Goal: Task Accomplishment & Management: Use online tool/utility

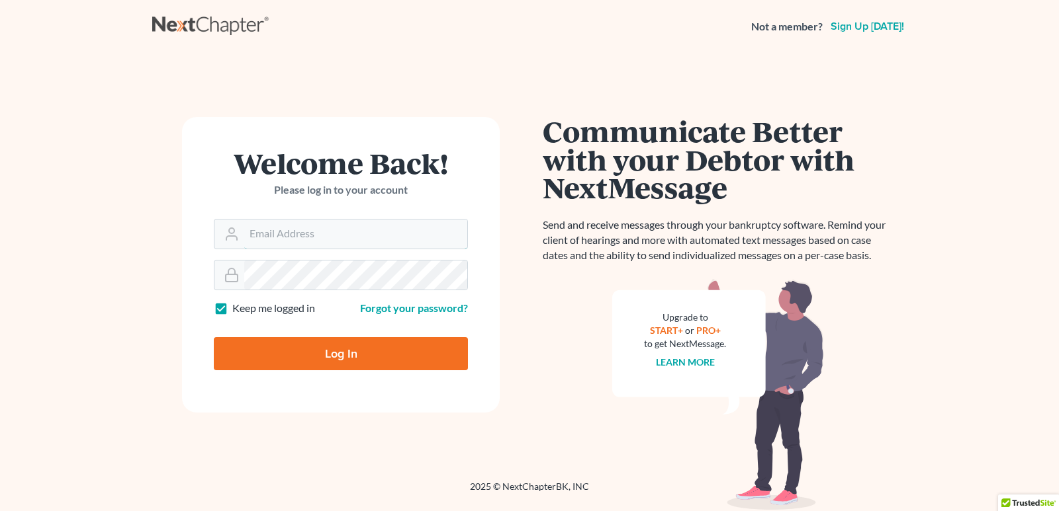
type input "[EMAIL_ADDRESS][DOMAIN_NAME]"
click at [351, 368] on input "Log In" at bounding box center [341, 353] width 254 height 33
type input "Thinking..."
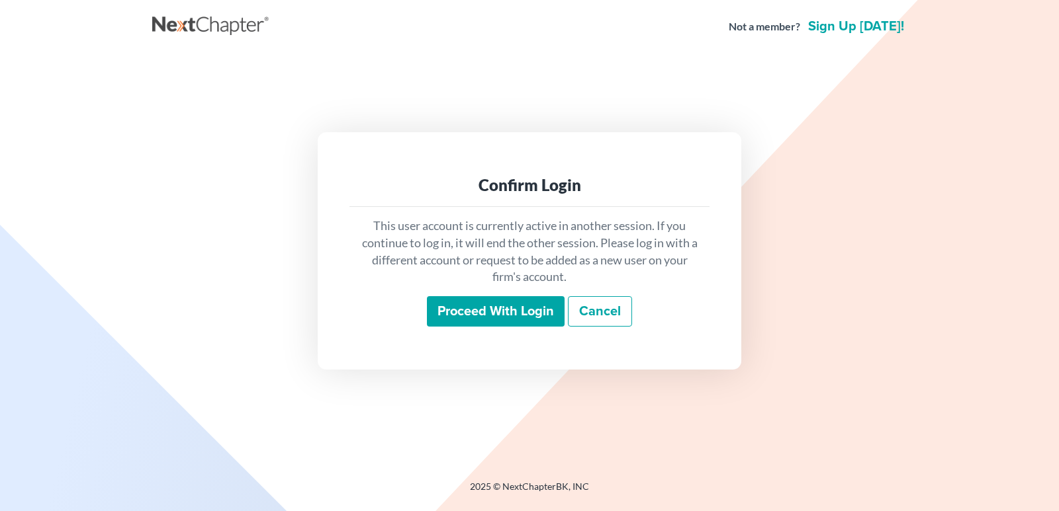
click at [539, 314] on input "Proceed with login" at bounding box center [496, 311] width 138 height 30
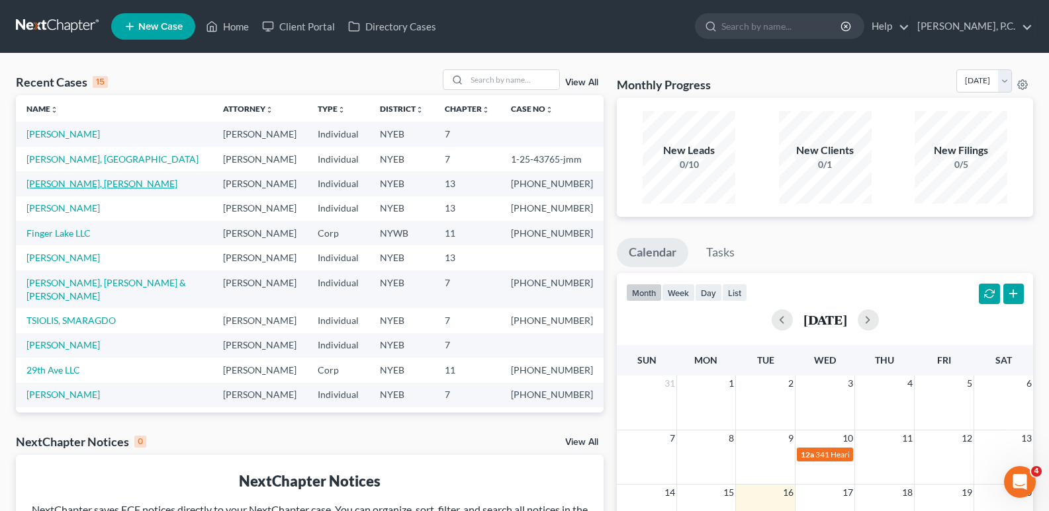
click at [73, 189] on link "[PERSON_NAME], [PERSON_NAME]" at bounding box center [101, 183] width 151 height 11
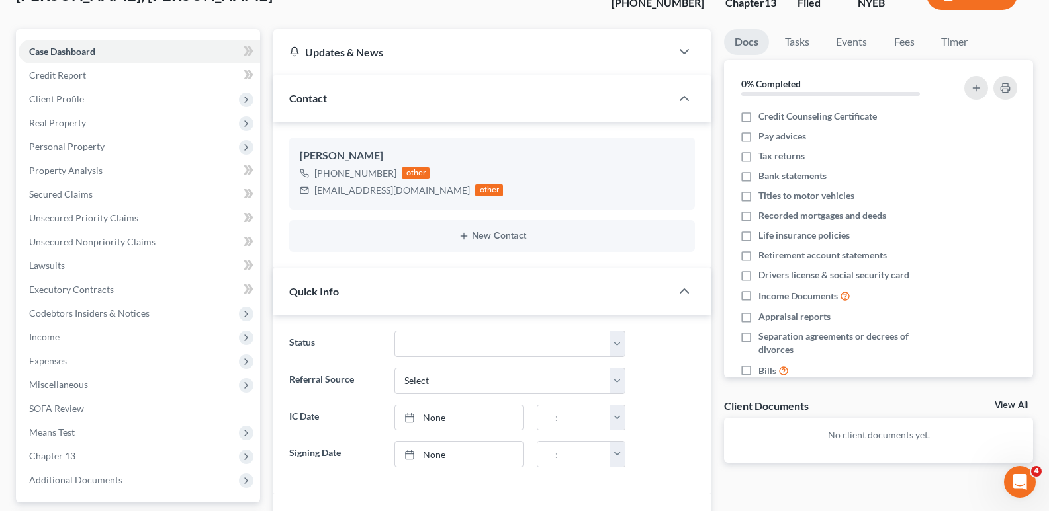
scroll to position [126, 0]
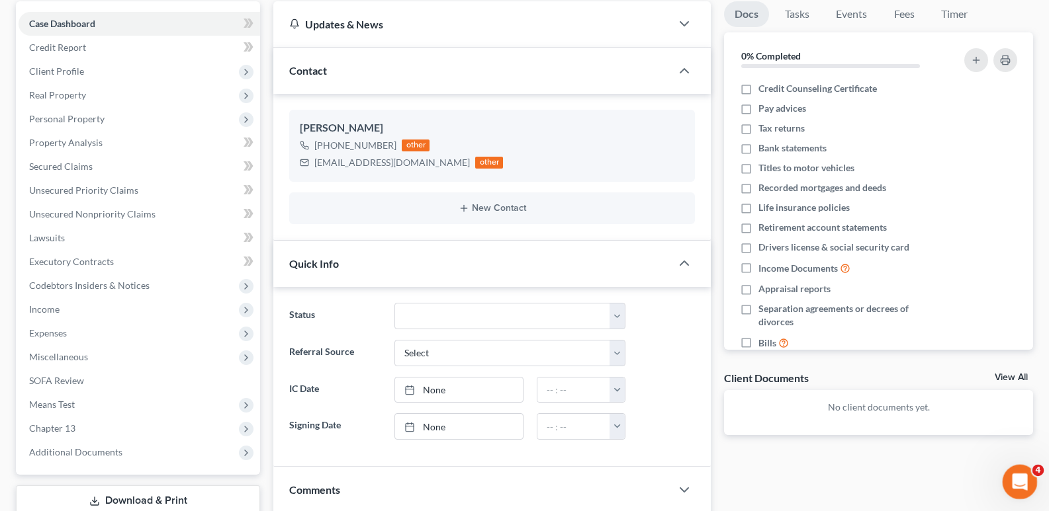
click at [1019, 490] on icon "Open Intercom Messenger" at bounding box center [1018, 481] width 22 height 22
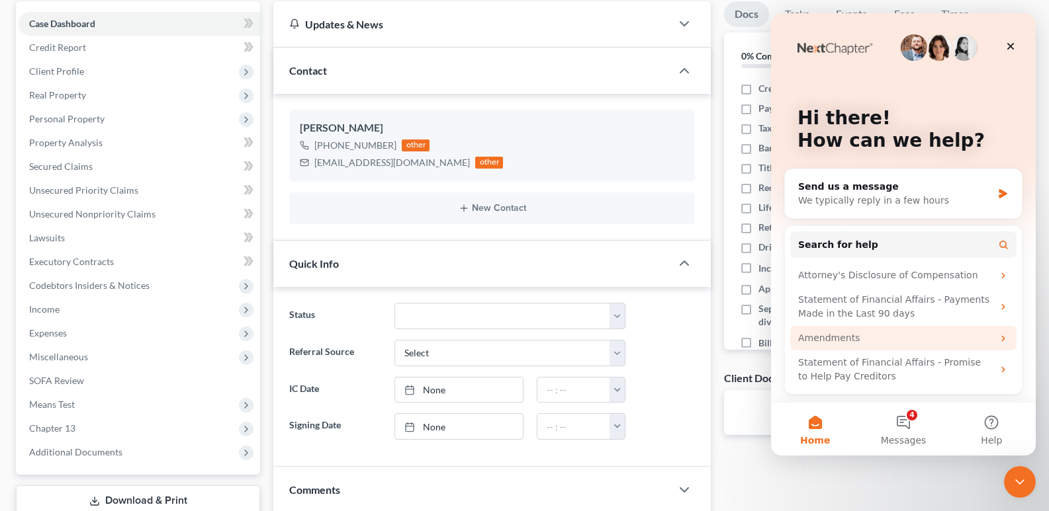
scroll to position [0, 0]
click at [887, 192] on div "Send us a message" at bounding box center [895, 187] width 194 height 14
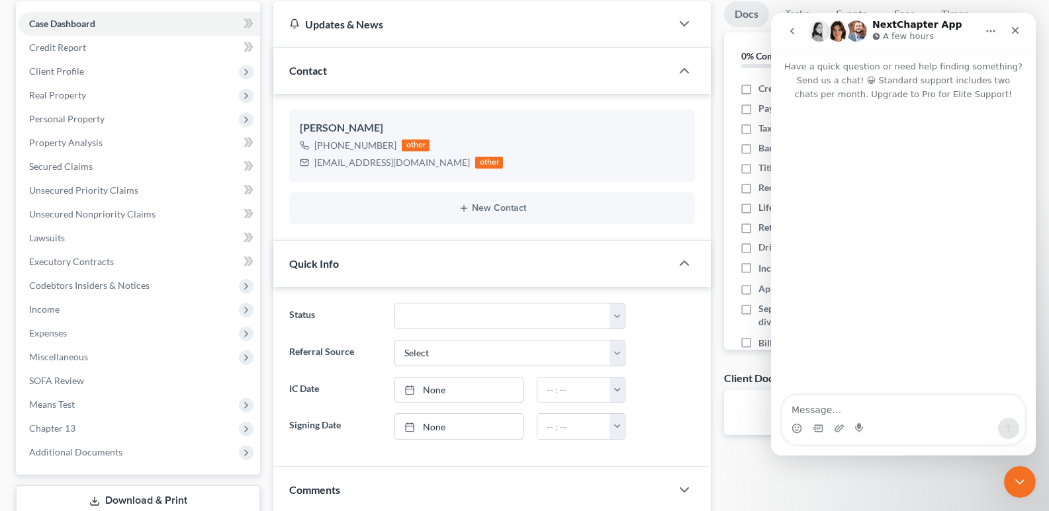
type textarea "G"
type textarea "Hi Where can I find Chapter 13 plan?"
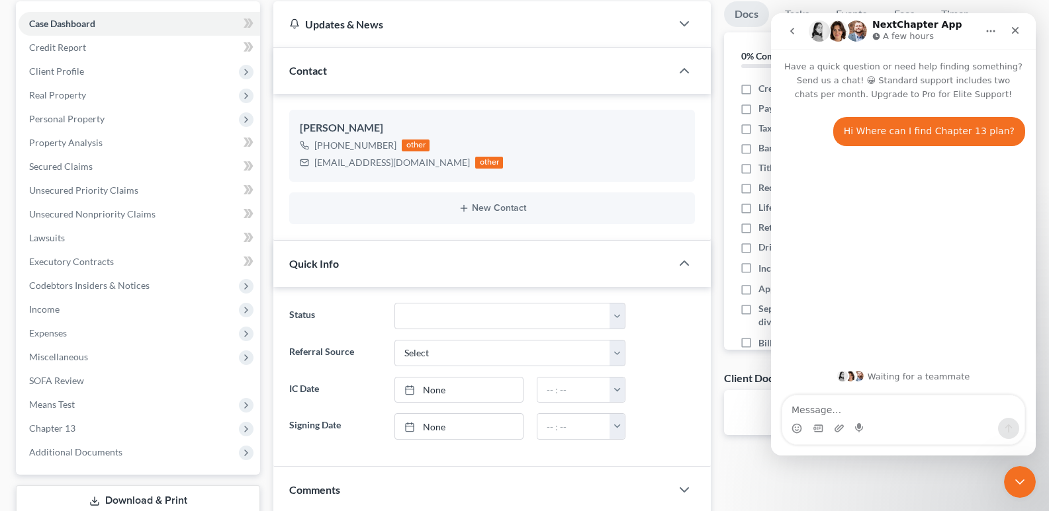
click at [652, 109] on div "Kevin Tung +1 (718) 939-4633 other mzhang@kktlawfirm.com other New Contact" at bounding box center [491, 167] width 437 height 146
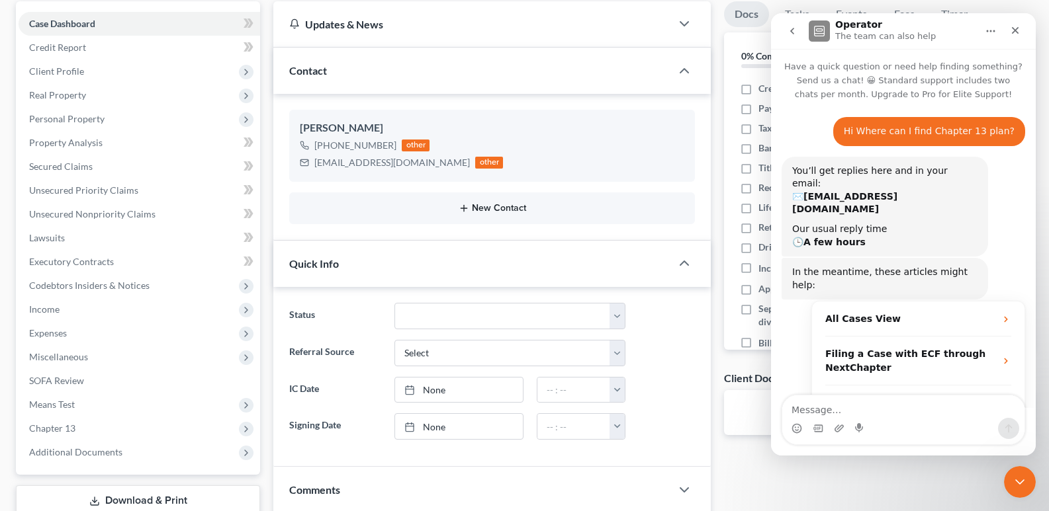
scroll to position [34, 0]
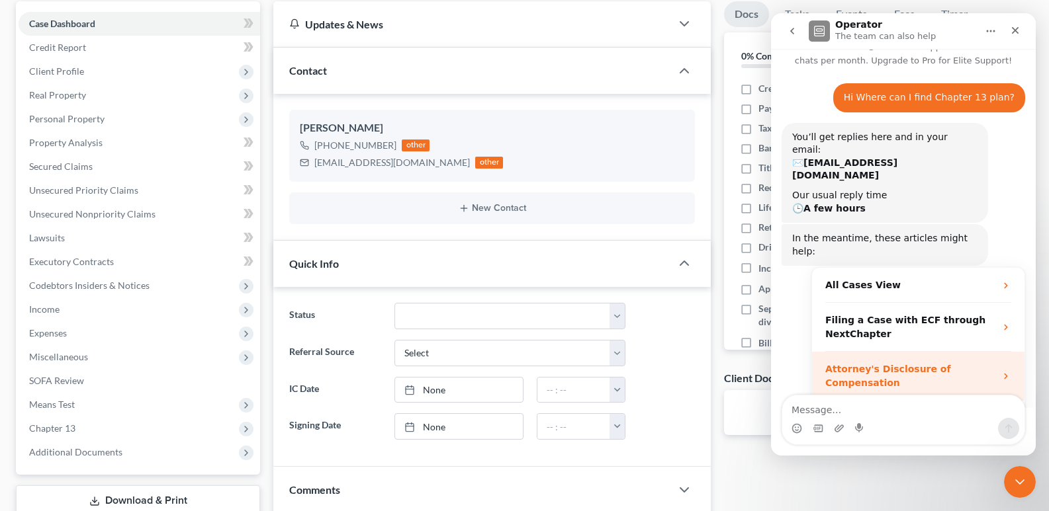
click at [888, 364] on strong "Attorney's Disclosure of Compensation" at bounding box center [888, 376] width 126 height 24
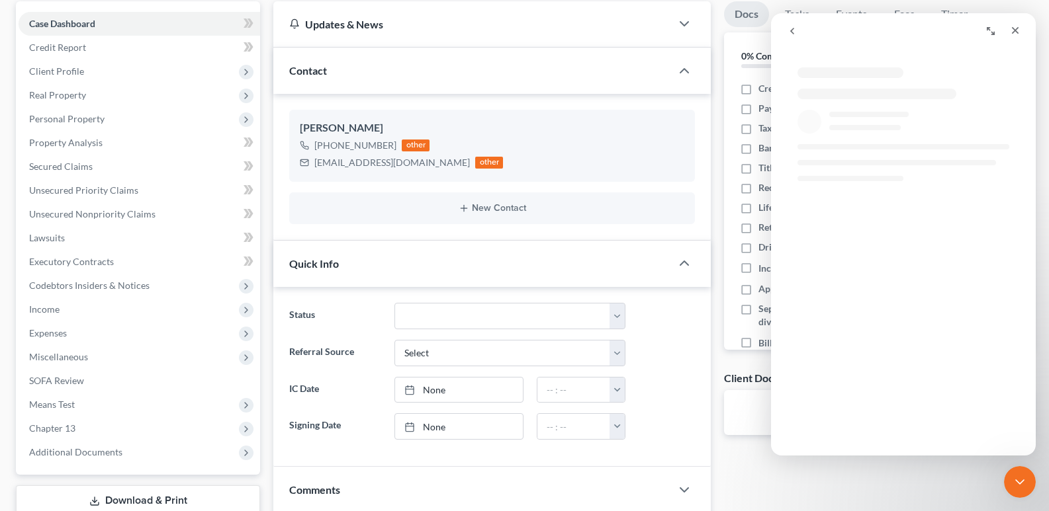
scroll to position [0, 0]
click at [789, 36] on button "go back" at bounding box center [791, 31] width 25 height 25
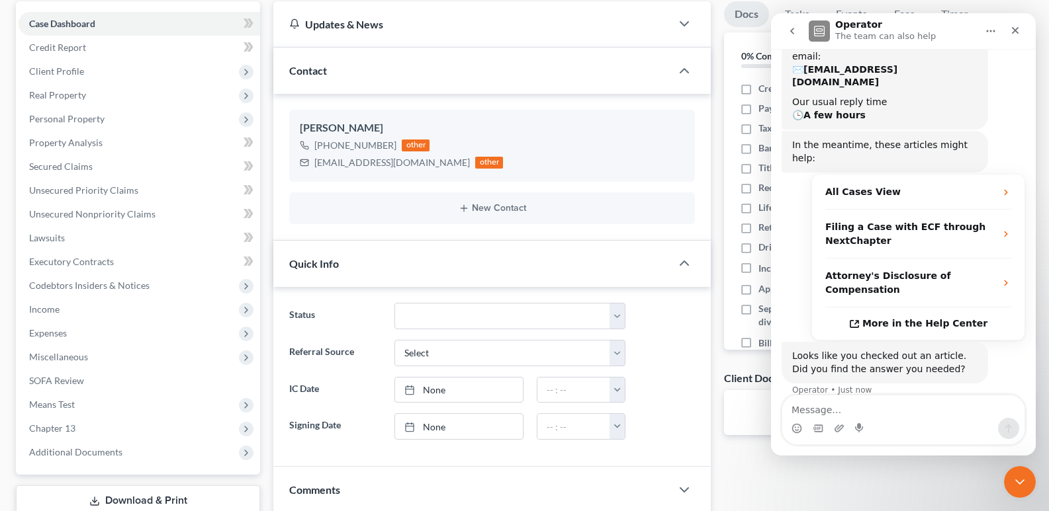
scroll to position [138, 0]
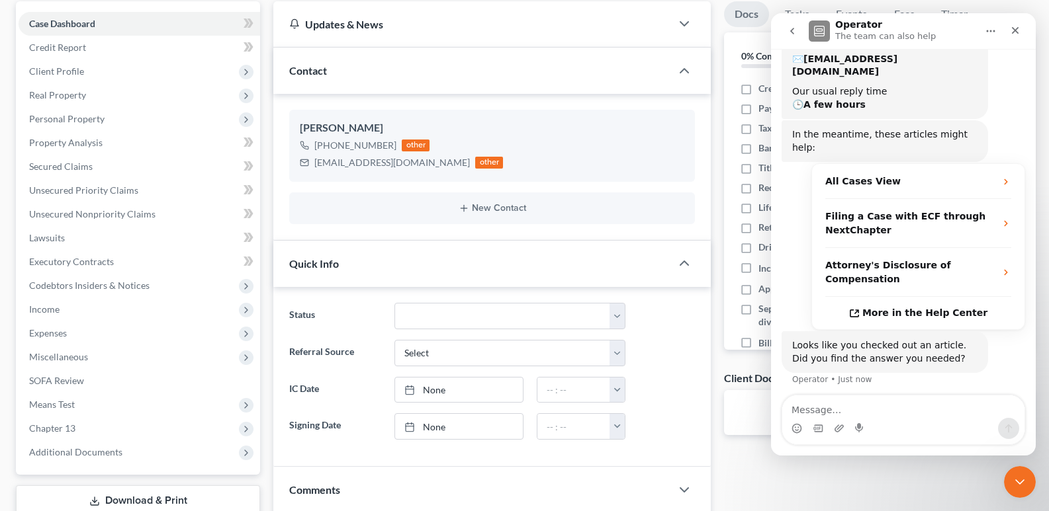
click at [1009, 411] on button "No" at bounding box center [1002, 424] width 32 height 26
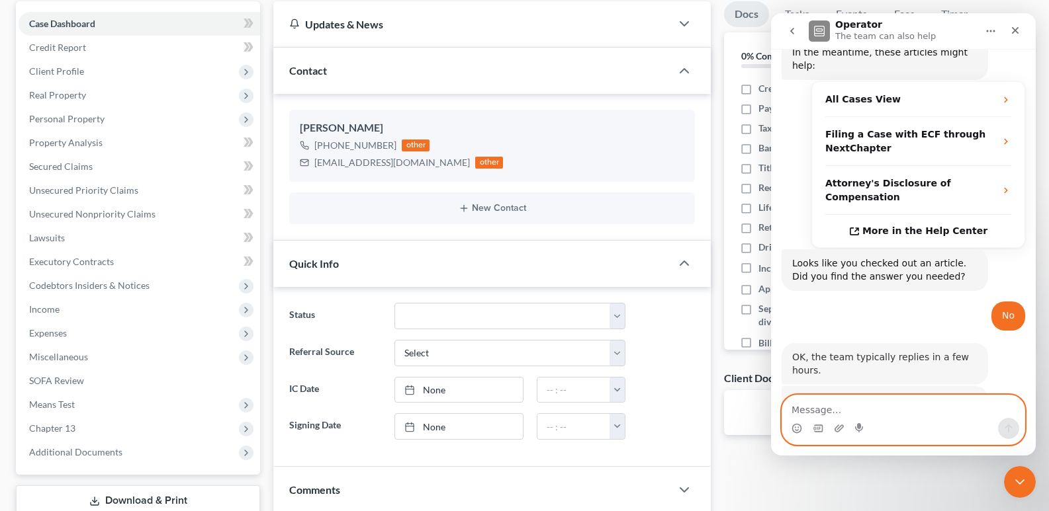
scroll to position [212, 0]
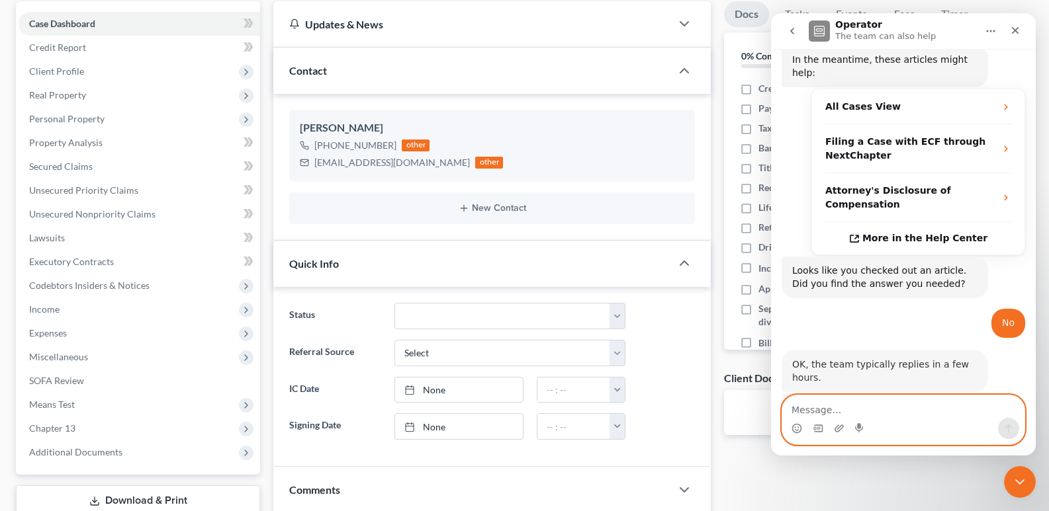
click at [885, 417] on textarea "Message…" at bounding box center [903, 407] width 242 height 22
type textarea "chapter 13 plan please"
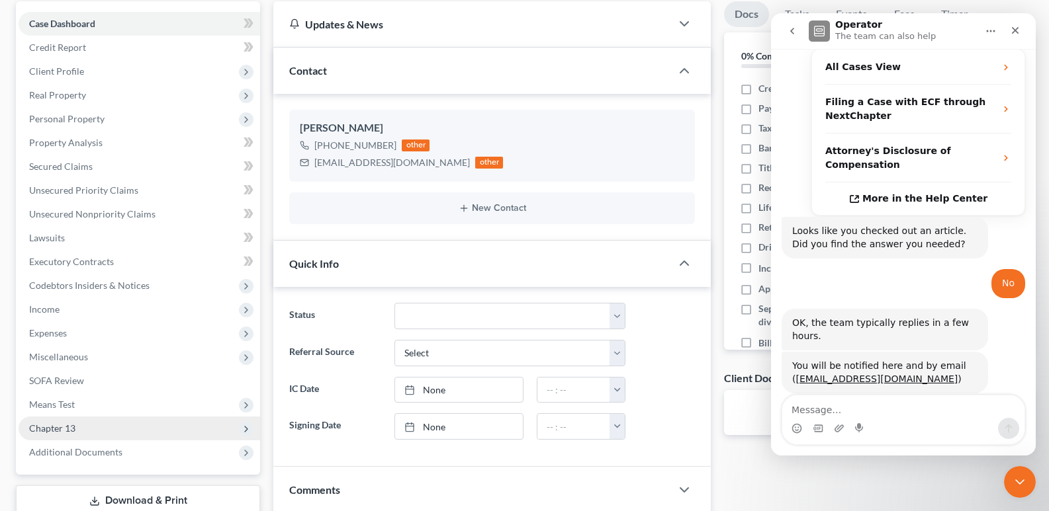
click at [79, 433] on span "Chapter 13" at bounding box center [139, 429] width 241 height 24
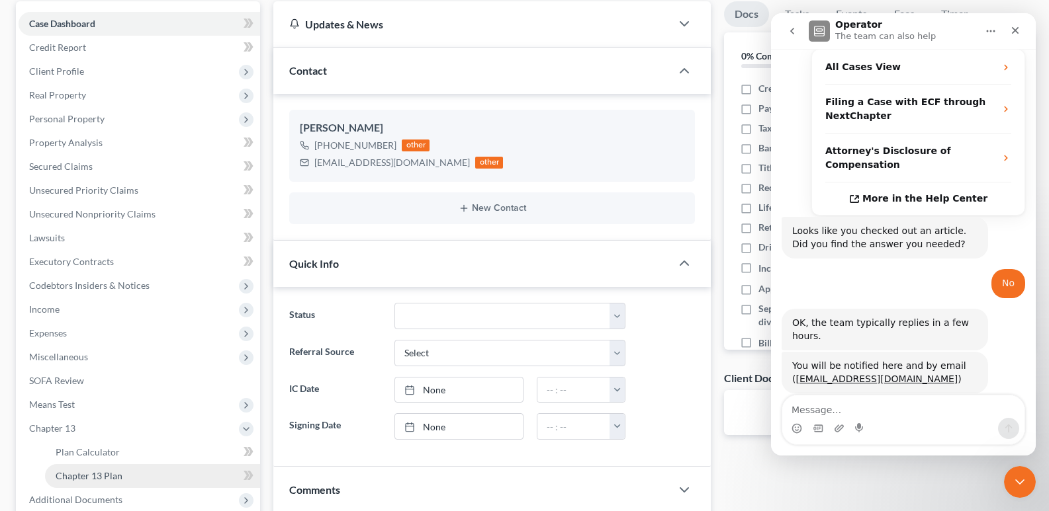
click at [93, 474] on span "Chapter 13 Plan" at bounding box center [89, 475] width 67 height 11
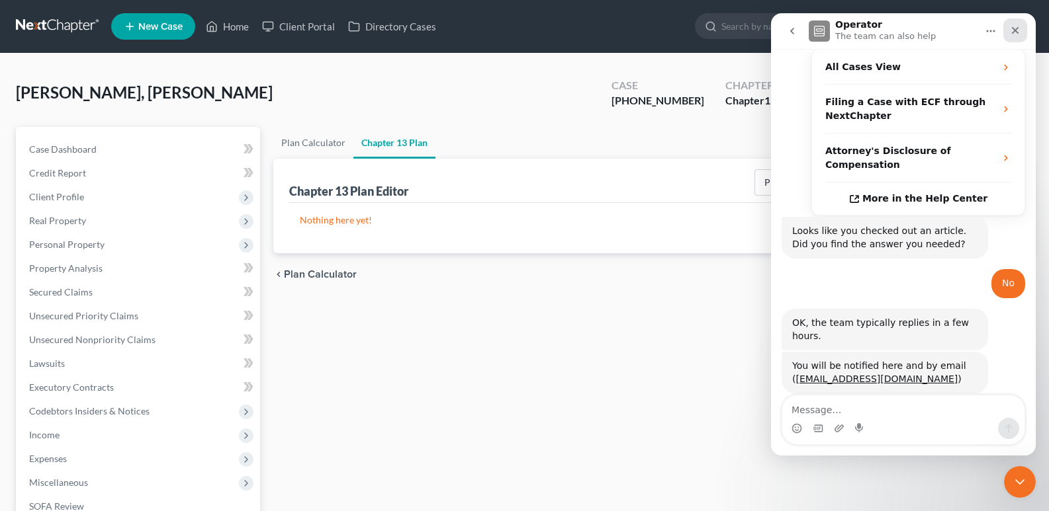
click at [1020, 30] on icon "Close" at bounding box center [1015, 30] width 11 height 11
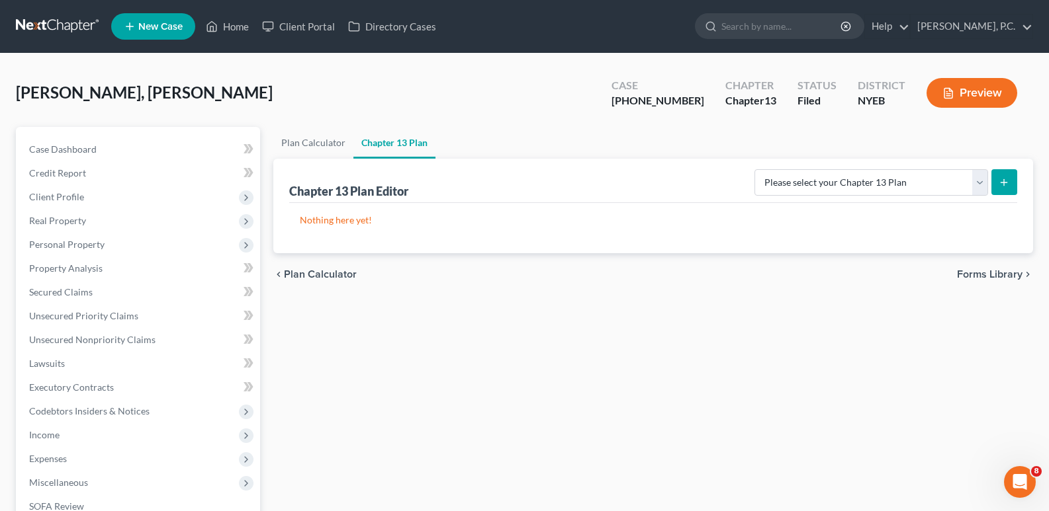
scroll to position [252, 0]
click at [955, 179] on select "Please select your Chapter 13 Plan Eastern District of New York - Effective 12/…" at bounding box center [871, 182] width 234 height 26
click at [991, 274] on span "Forms Library" at bounding box center [990, 274] width 66 height 11
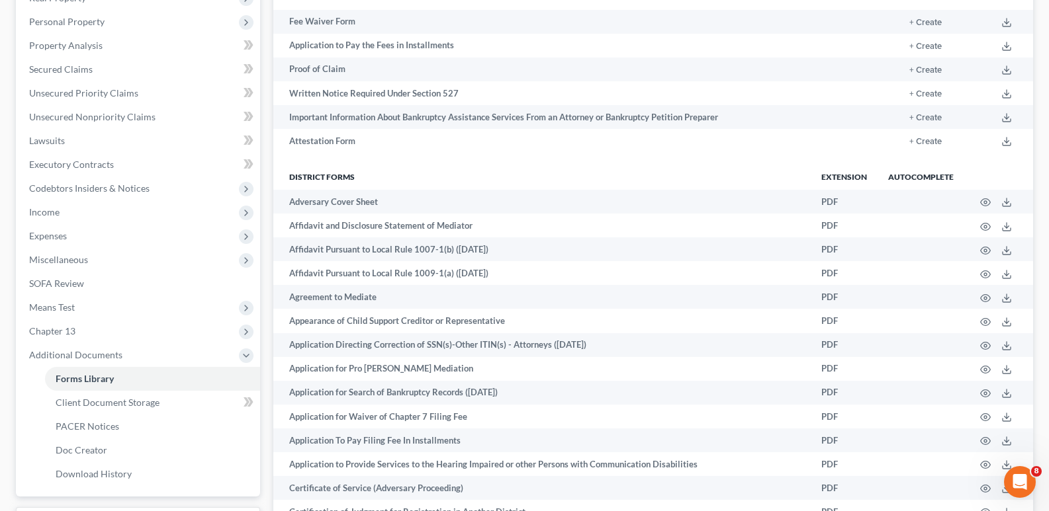
scroll to position [255, 0]
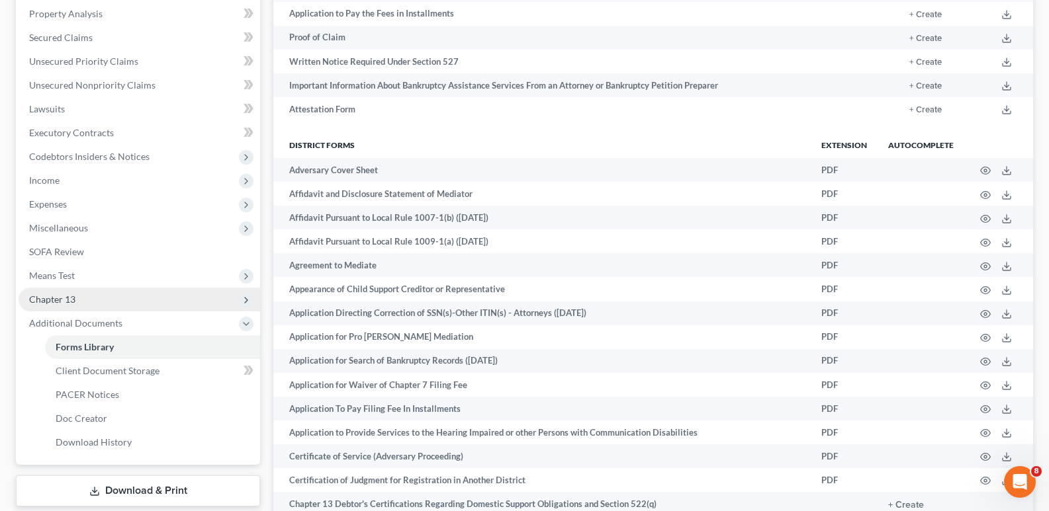
click at [125, 301] on span "Chapter 13" at bounding box center [139, 300] width 241 height 24
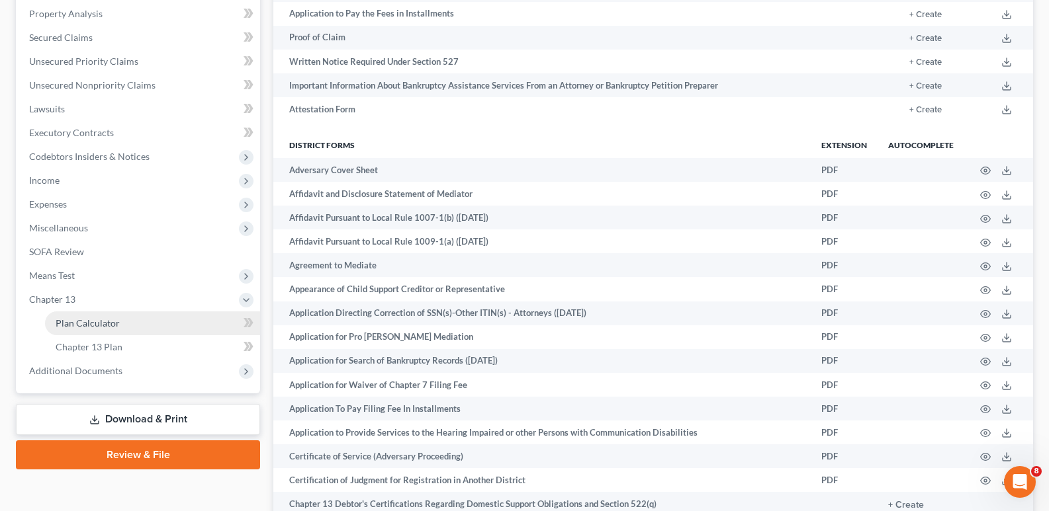
click at [111, 324] on span "Plan Calculator" at bounding box center [88, 323] width 64 height 11
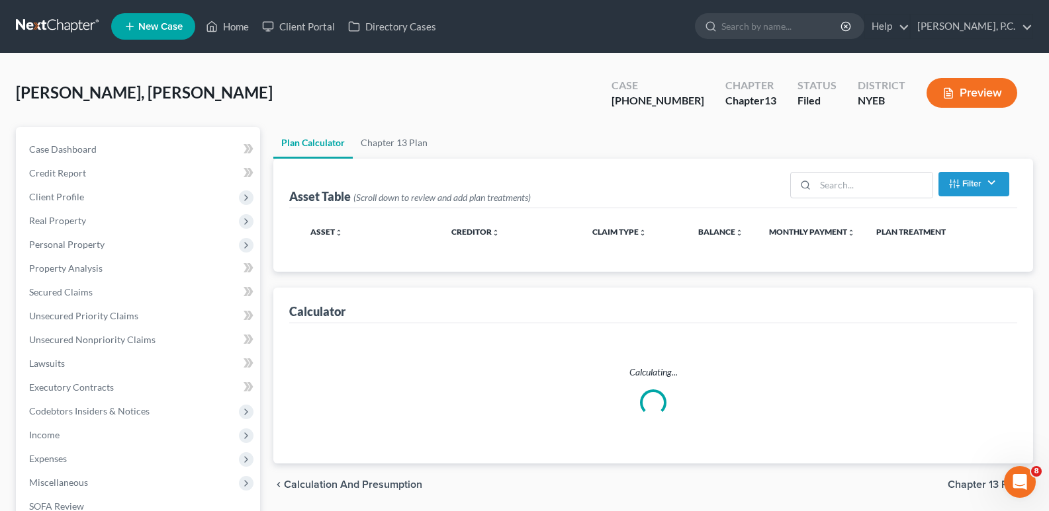
select select "59"
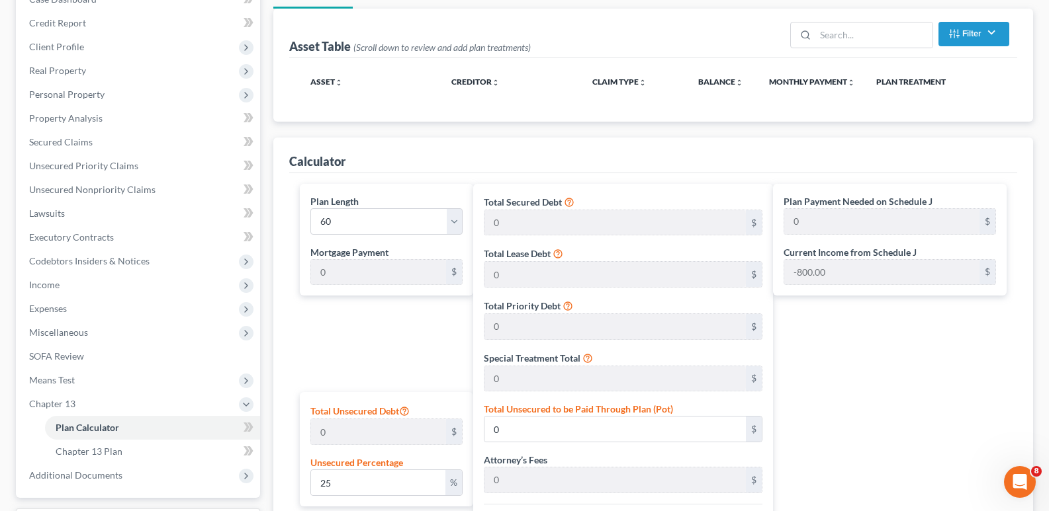
scroll to position [218, 0]
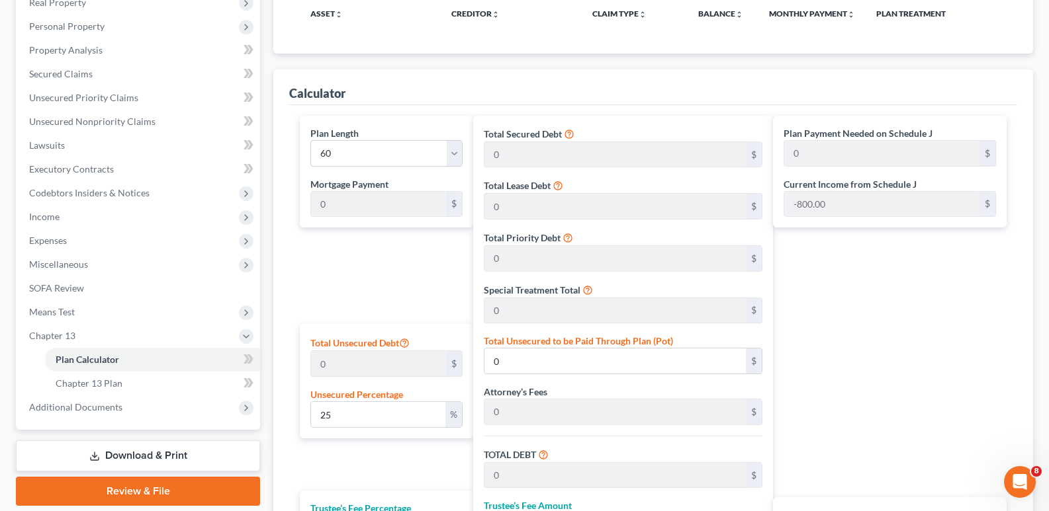
click at [437, 139] on div "Plan Length 1 2 3 4 5 6 7 8 9 10 11 12 13 14 15 16 17 18 19 20 21 22 23 24 25 2…" at bounding box center [386, 146] width 152 height 40
click at [437, 152] on select "1 2 3 4 5 6 7 8 9 10 11 12 13 14 15 16 17 18 19 20 21 22 23 24 25 26 27 28 29 3…" at bounding box center [386, 153] width 152 height 26
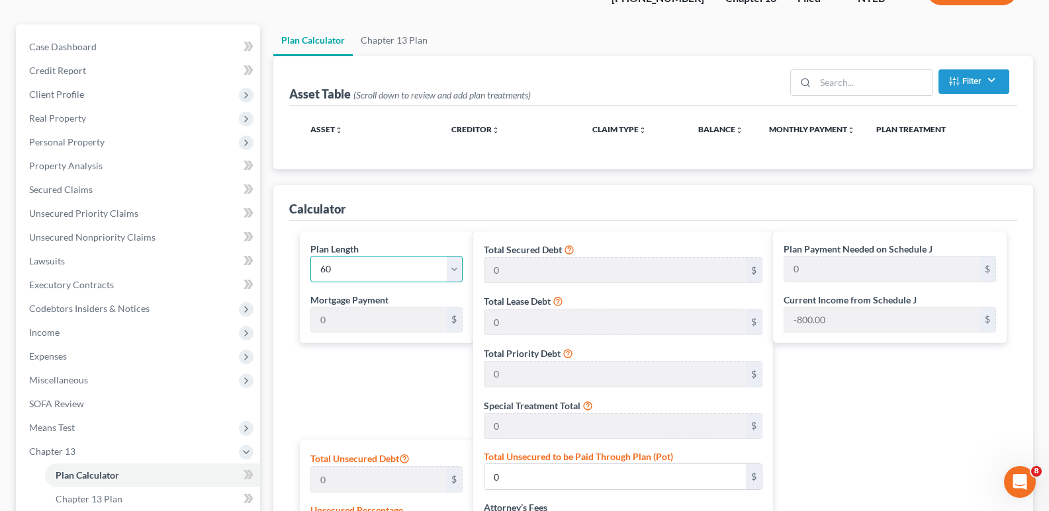
scroll to position [45, 0]
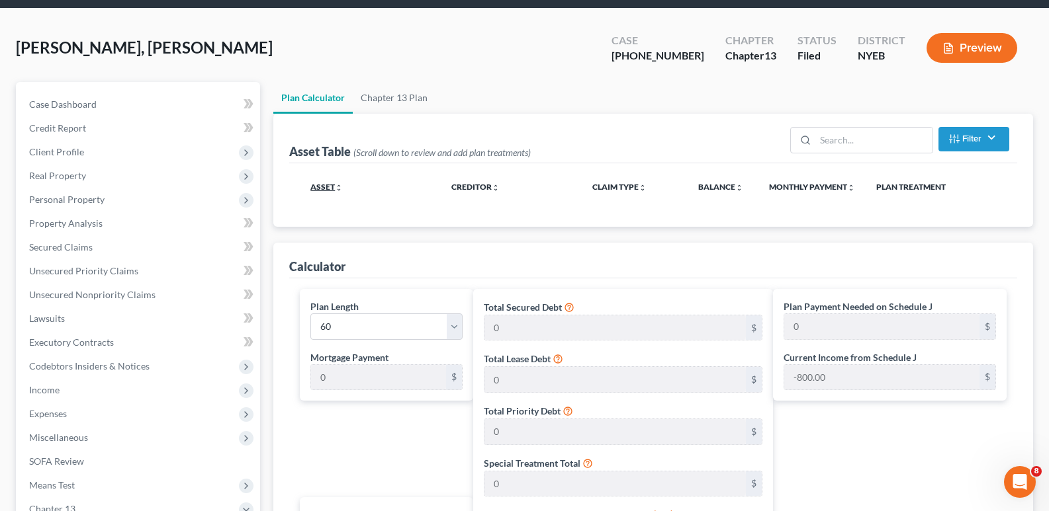
click at [326, 186] on link "Asset unfold_more expand_more expand_less" at bounding box center [326, 187] width 32 height 10
click at [326, 186] on link "Asset unfold_more expand_more expand_less" at bounding box center [327, 187] width 34 height 10
click at [951, 142] on icon "button" at bounding box center [954, 139] width 11 height 11
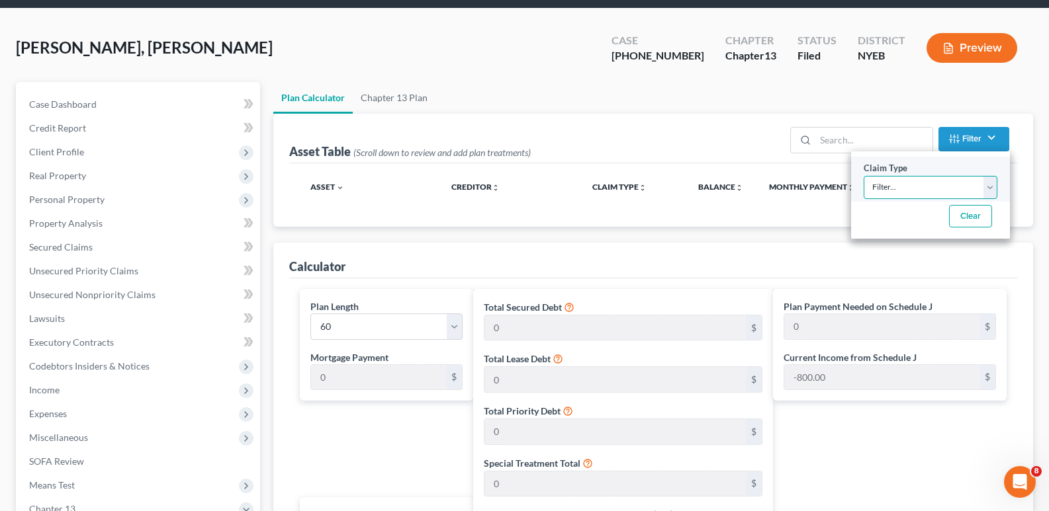
click at [991, 183] on select "Filter... Lease Priority Secured Asset Secured R/E Secured R/E Arrears Secured …" at bounding box center [930, 187] width 134 height 23
select select "2"
click at [863, 176] on select "Filter... Lease Priority Secured Asset Secured R/E Secured R/E Arrears Secured …" at bounding box center [930, 187] width 134 height 23
click at [991, 188] on select "Filter... Lease Priority Secured Asset Secured R/E Secured R/E Arrears Secured …" at bounding box center [930, 187] width 134 height 23
click at [1022, 181] on div "Asset Table (Scroll down to review and add plan treatments) Filter Claim Type F…" at bounding box center [653, 170] width 760 height 113
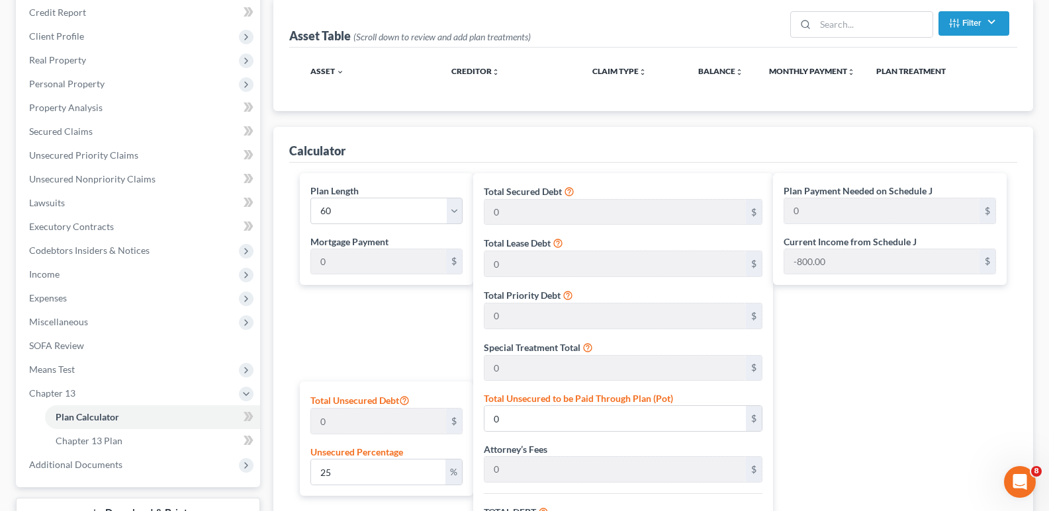
scroll to position [184, 0]
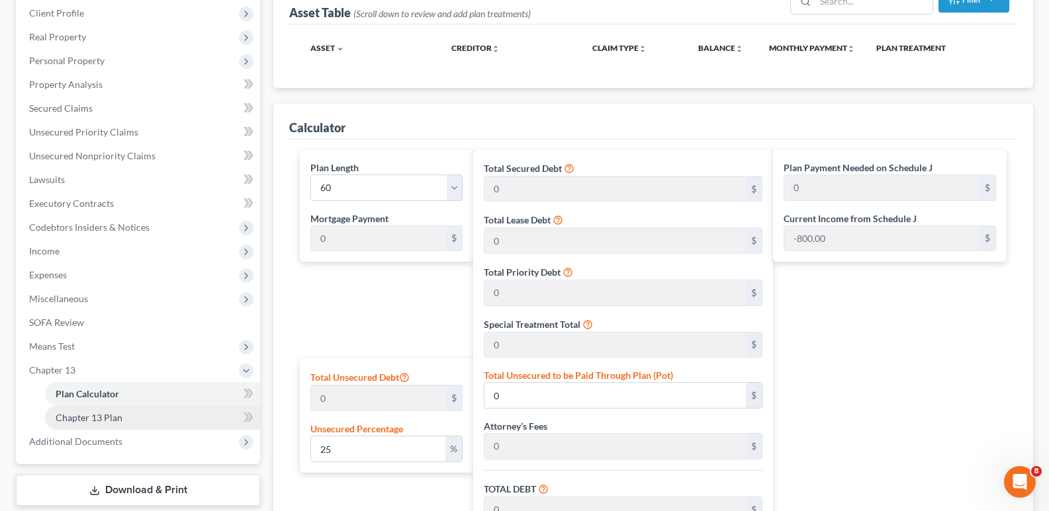
click at [172, 408] on link "Chapter 13 Plan" at bounding box center [152, 418] width 215 height 24
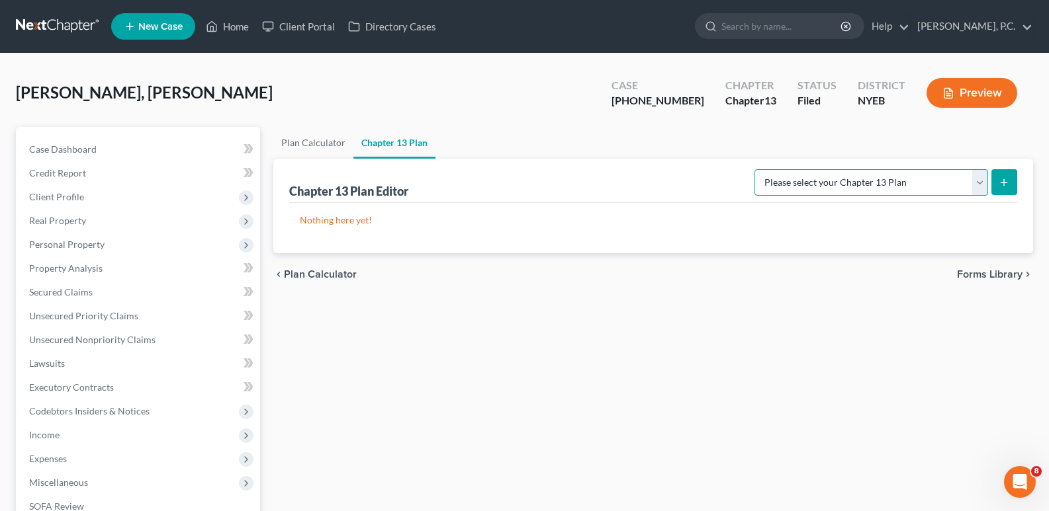
click at [832, 191] on select "Please select your Chapter 13 Plan Eastern District of New York - Effective 12/…" at bounding box center [871, 182] width 234 height 26
select select "0"
click at [758, 169] on select "Please select your Chapter 13 Plan Eastern District of New York - Effective 12/…" at bounding box center [871, 182] width 234 height 26
click at [980, 184] on select "Please select your Chapter 13 Plan Eastern District of New York - Effective 12/…" at bounding box center [871, 182] width 234 height 26
select select
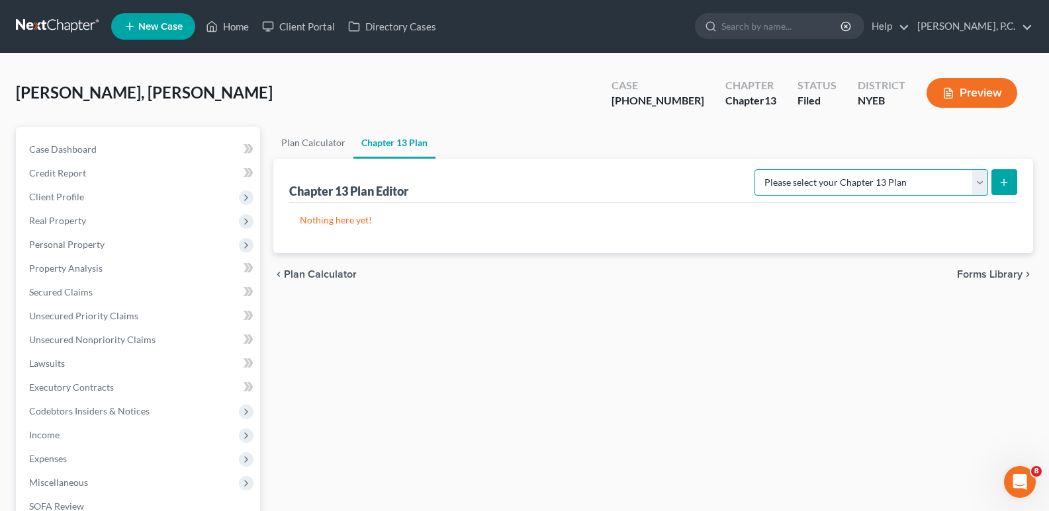
click at [758, 169] on select "Please select your Chapter 13 Plan Eastern District of New York - Effective 12/…" at bounding box center [871, 182] width 234 height 26
click at [1005, 187] on icon "submit" at bounding box center [1003, 182] width 11 height 11
click at [448, 138] on ul "Plan Calculator Chapter 13 Plan" at bounding box center [653, 143] width 760 height 32
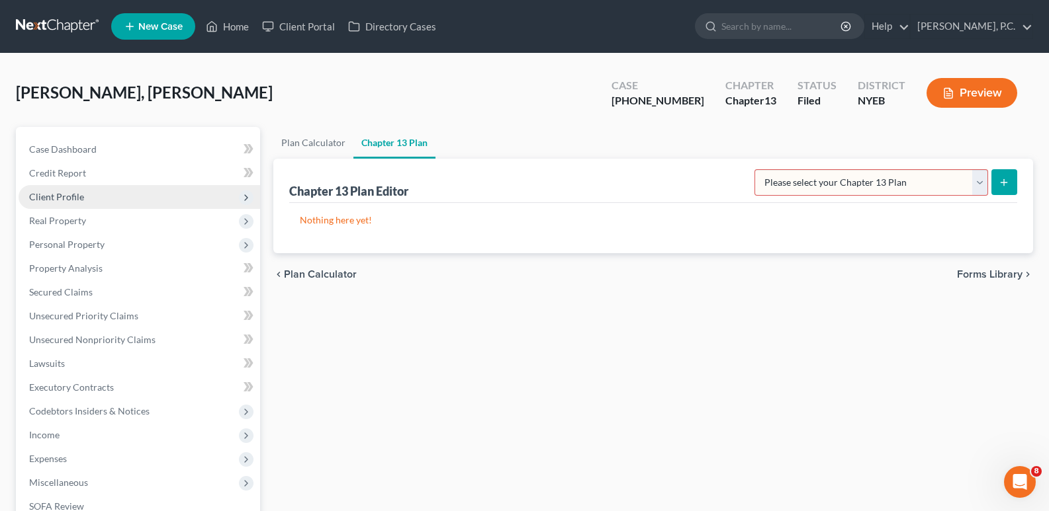
click at [62, 191] on span "Client Profile" at bounding box center [56, 196] width 55 height 11
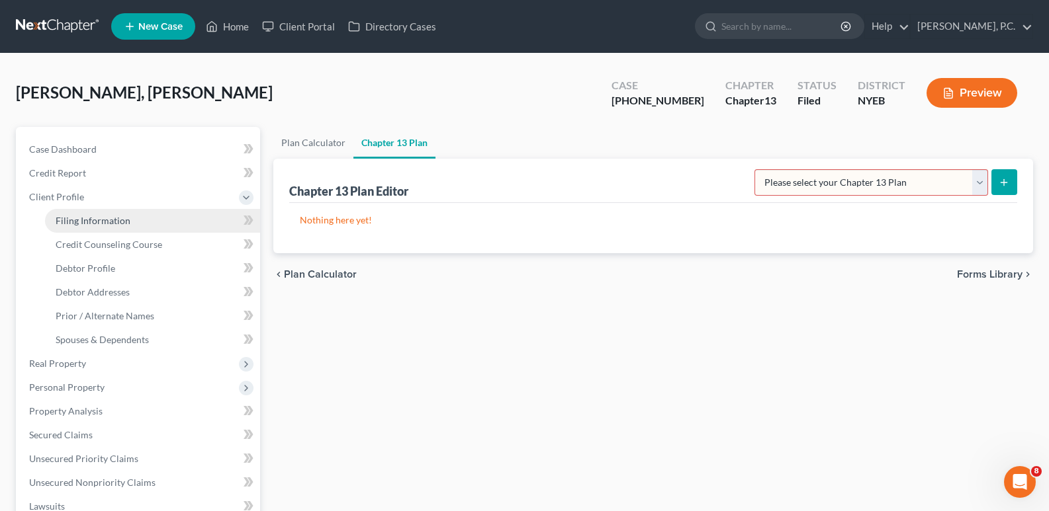
click at [81, 222] on span "Filing Information" at bounding box center [93, 220] width 75 height 11
select select "1"
select select "0"
select select "3"
select select "53"
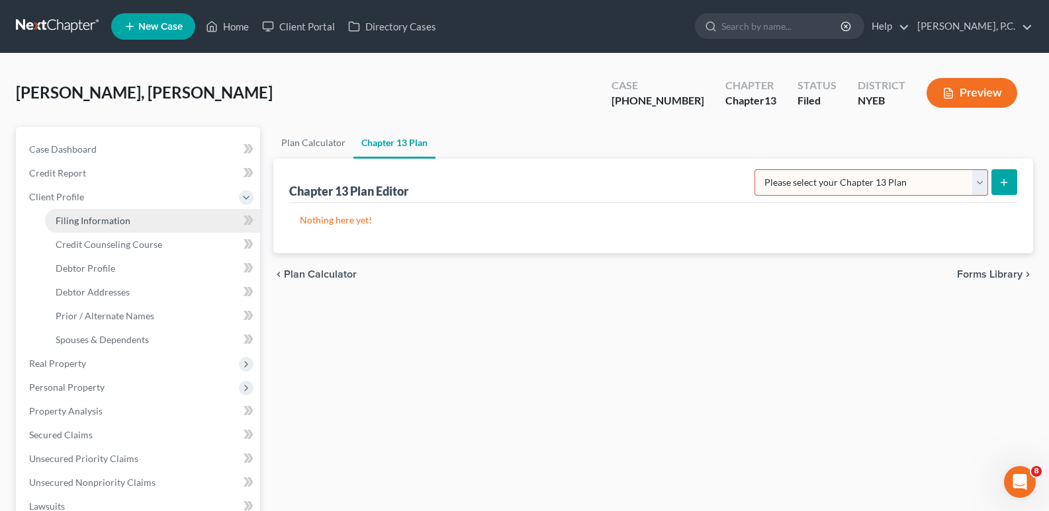
select select "35"
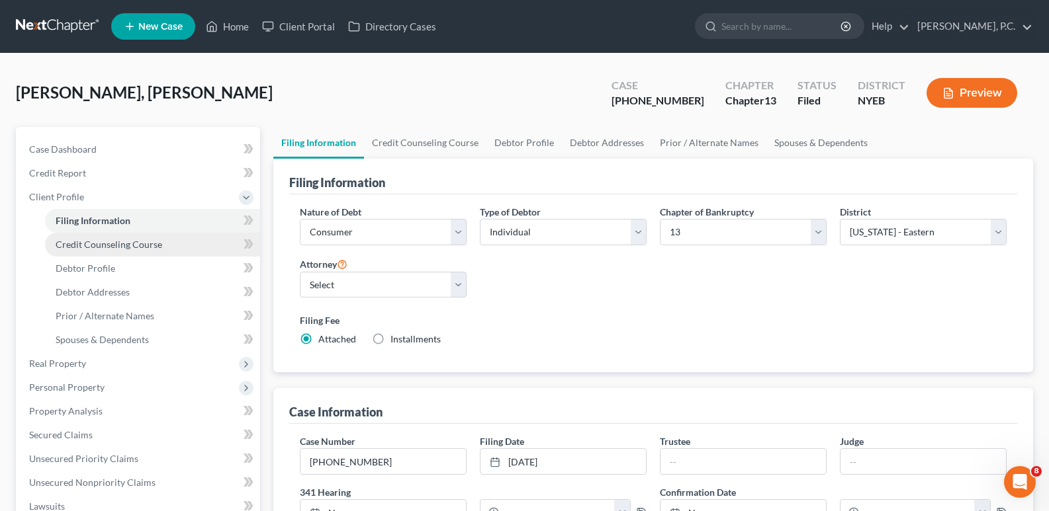
click at [85, 245] on span "Credit Counseling Course" at bounding box center [109, 244] width 107 height 11
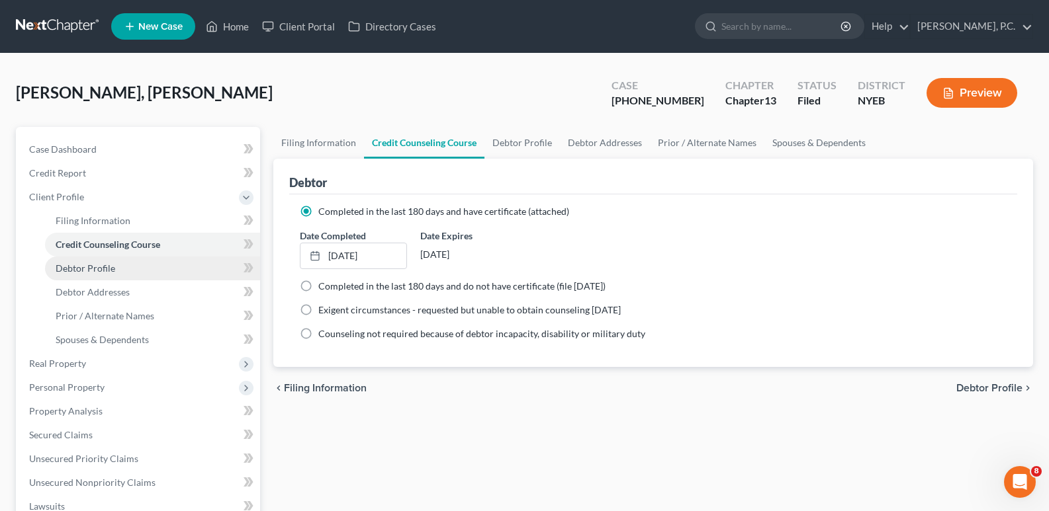
click at [84, 268] on span "Debtor Profile" at bounding box center [86, 268] width 60 height 11
select select "1"
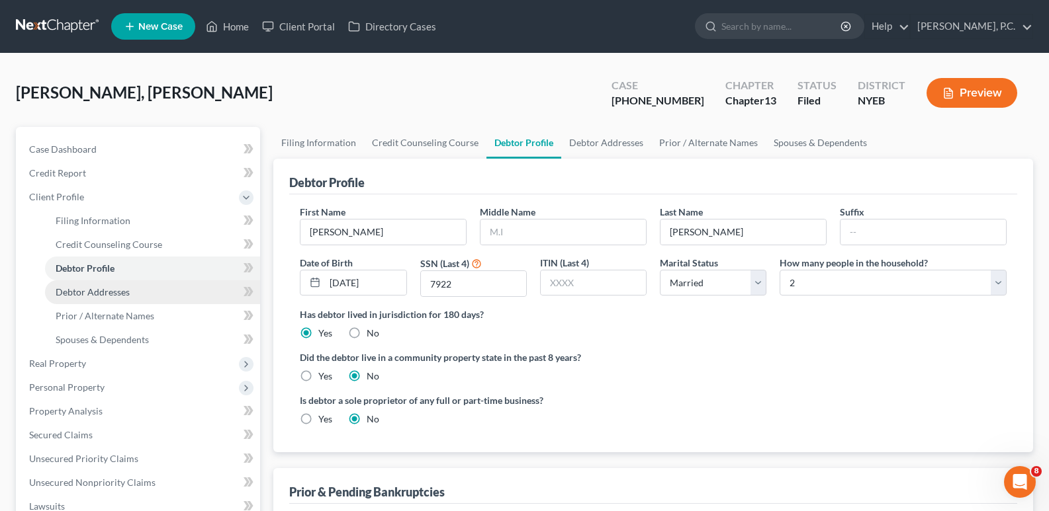
click at [84, 289] on span "Debtor Addresses" at bounding box center [93, 291] width 74 height 11
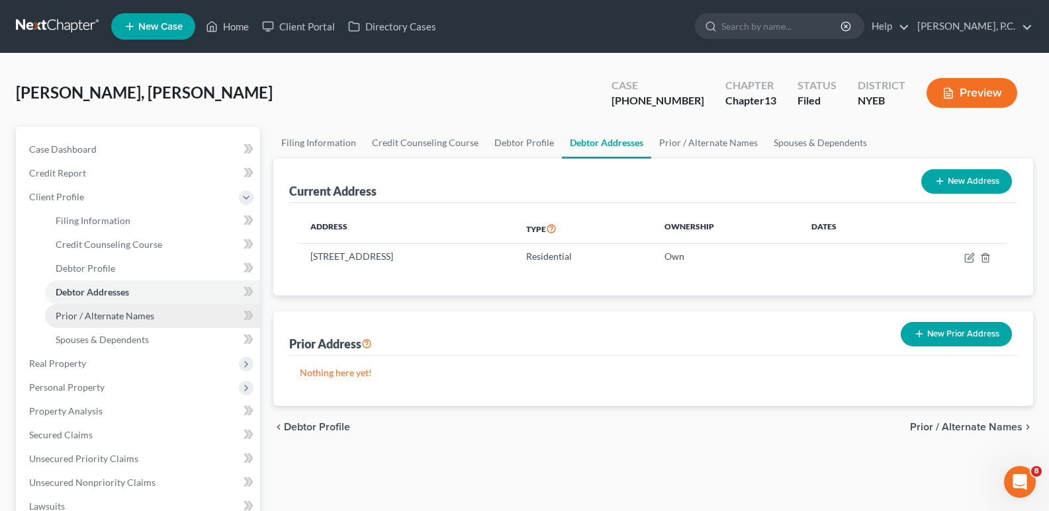
click at [91, 320] on span "Prior / Alternate Names" at bounding box center [105, 315] width 99 height 11
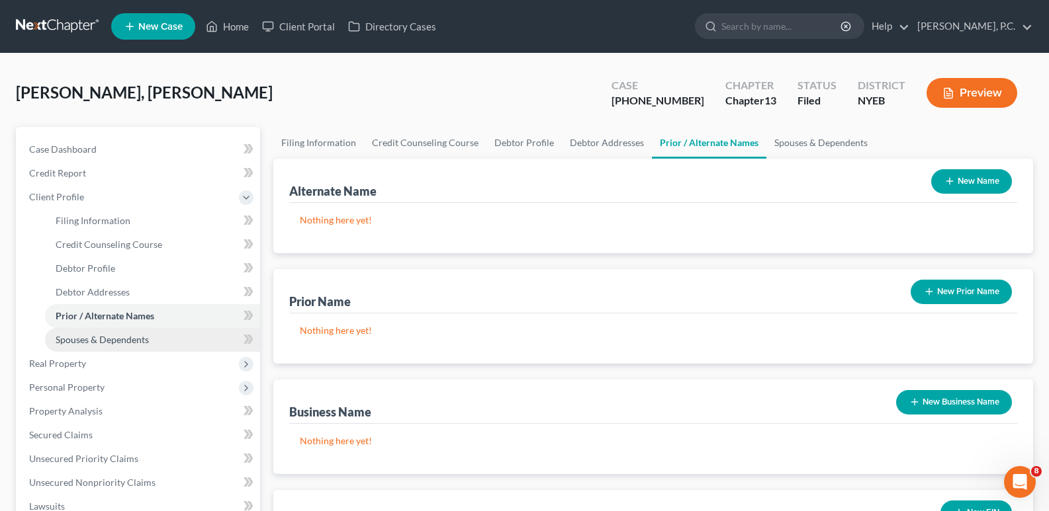
click at [99, 339] on span "Spouses & Dependents" at bounding box center [102, 339] width 93 height 11
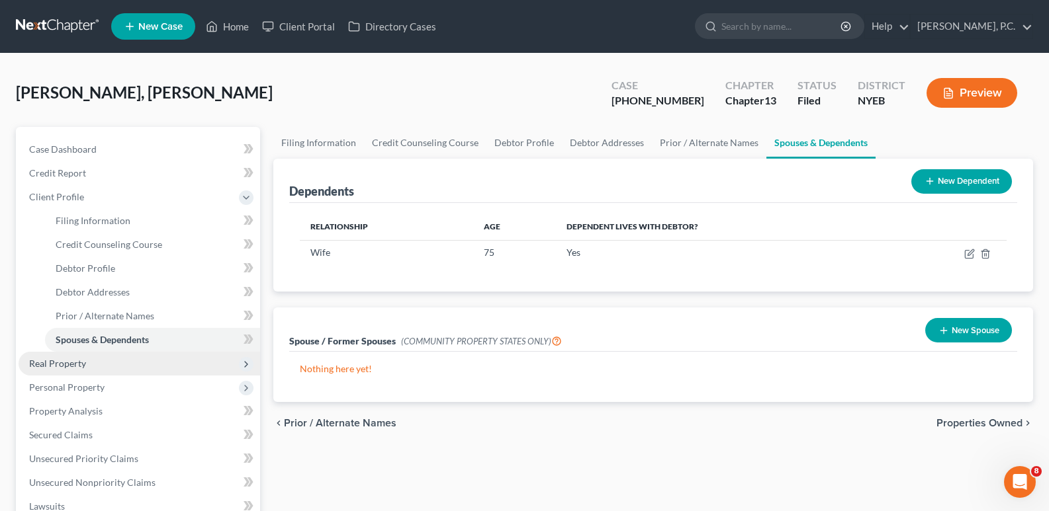
click at [83, 370] on span "Real Property" at bounding box center [139, 364] width 241 height 24
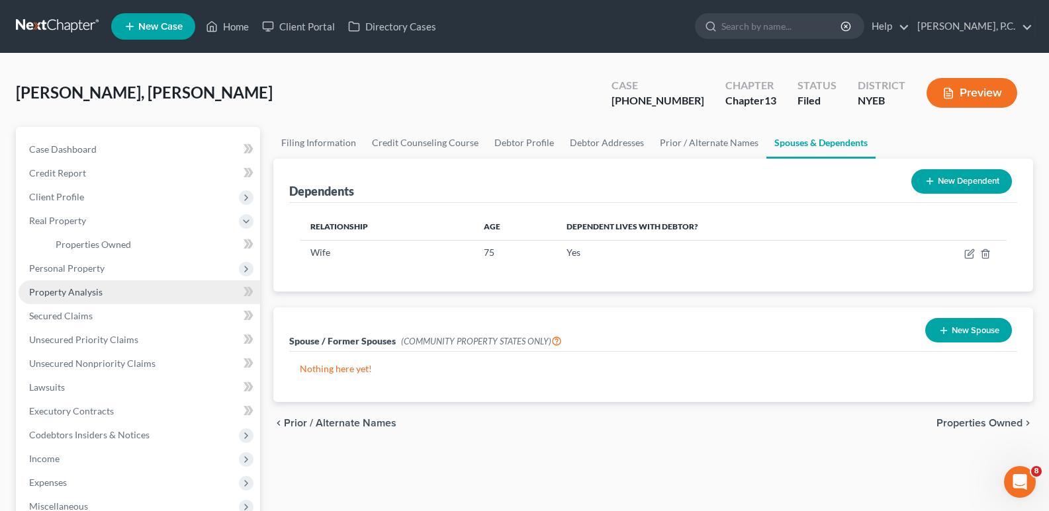
click at [81, 288] on span "Property Analysis" at bounding box center [65, 291] width 73 height 11
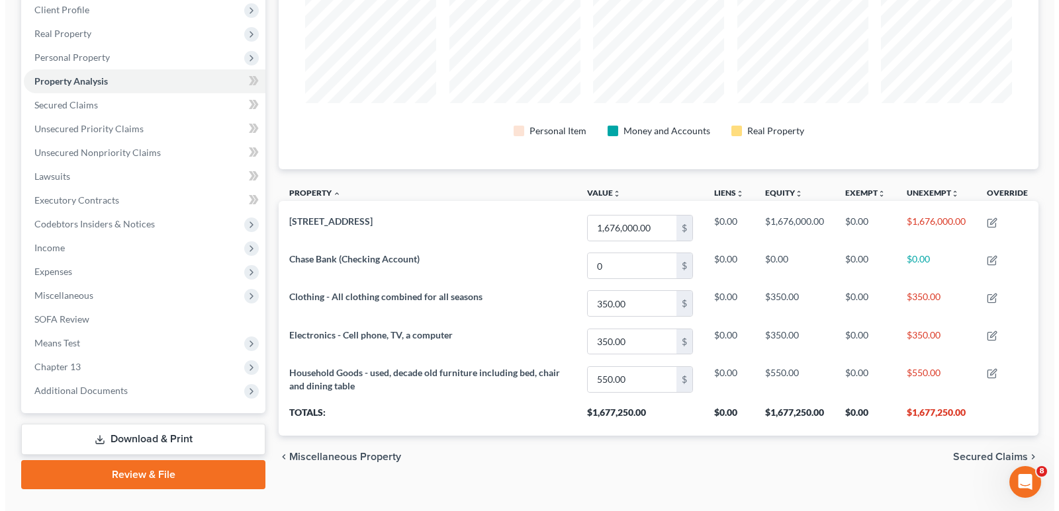
scroll to position [196, 0]
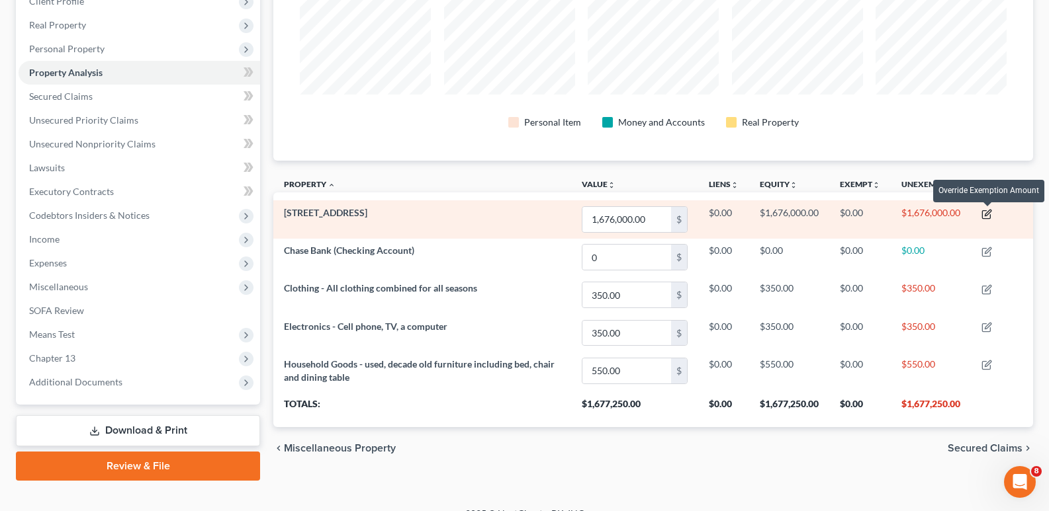
click at [988, 216] on icon "button" at bounding box center [986, 214] width 11 height 11
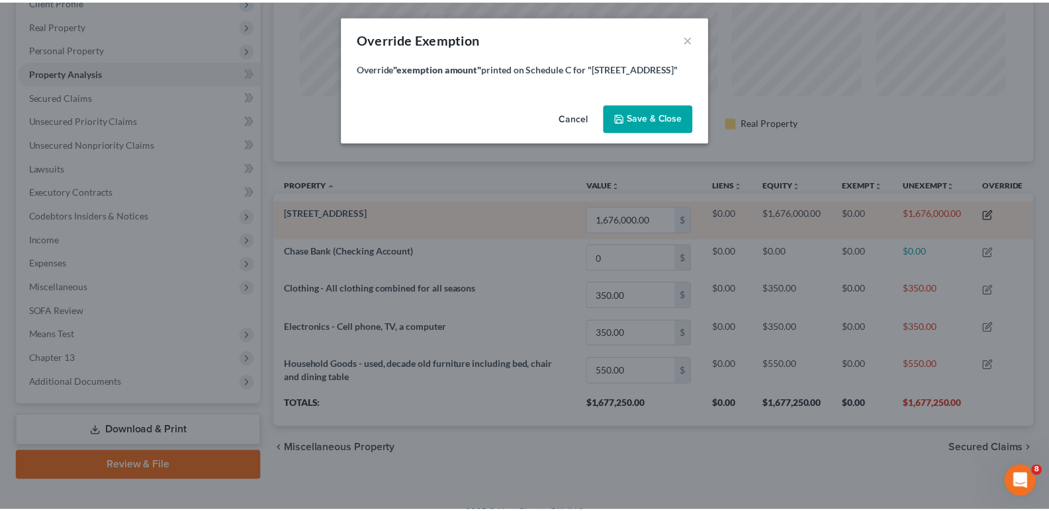
scroll to position [230, 767]
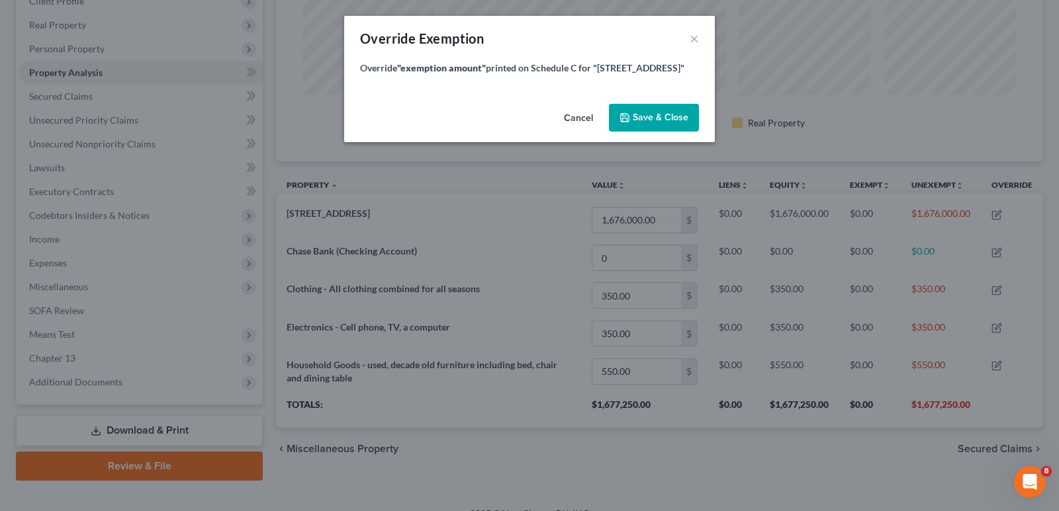
click at [634, 118] on span "Save & Close" at bounding box center [661, 117] width 56 height 11
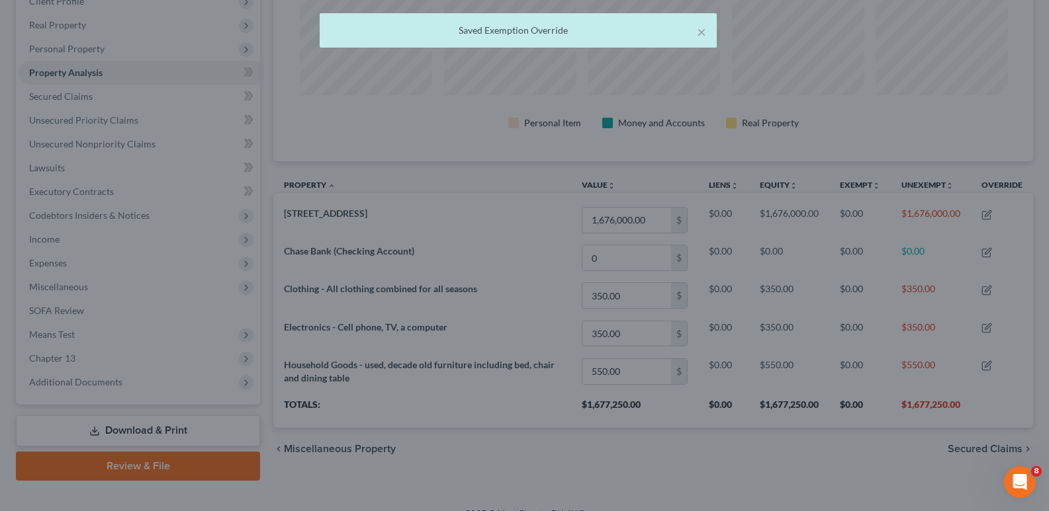
scroll to position [661406, 660876]
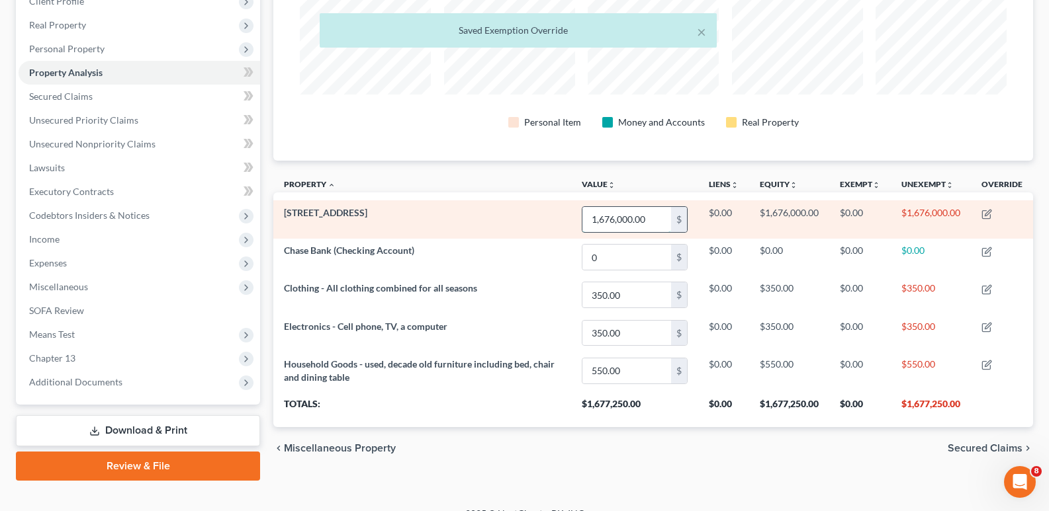
click at [624, 216] on input "1,676,000.00" at bounding box center [626, 219] width 89 height 25
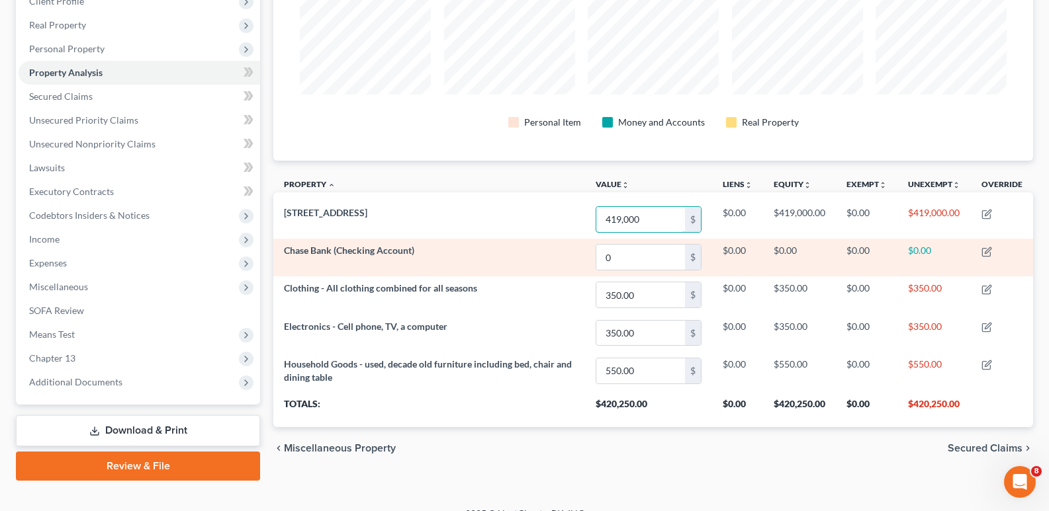
type input "419,000"
click at [488, 261] on td "Chase Bank (Checking Account)" at bounding box center [429, 258] width 312 height 38
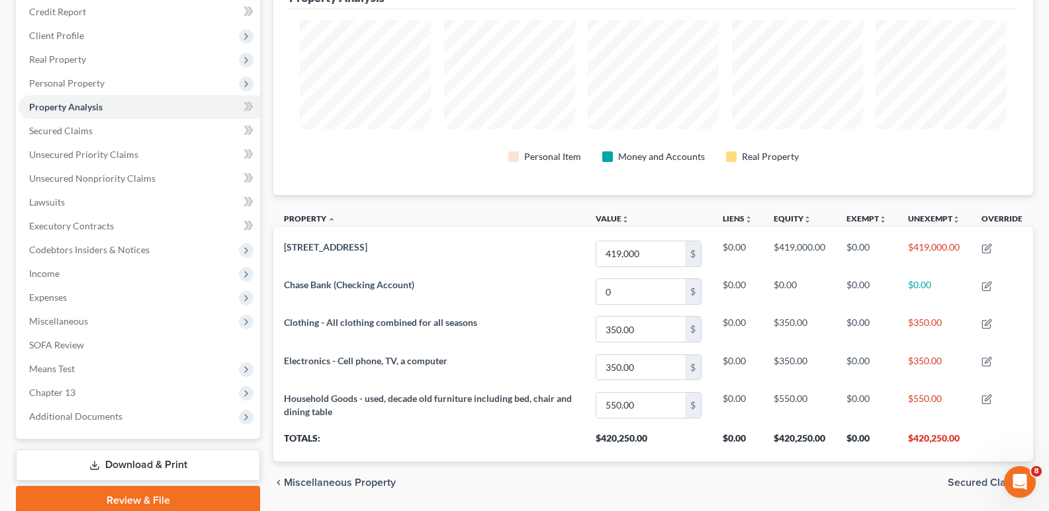
scroll to position [163, 0]
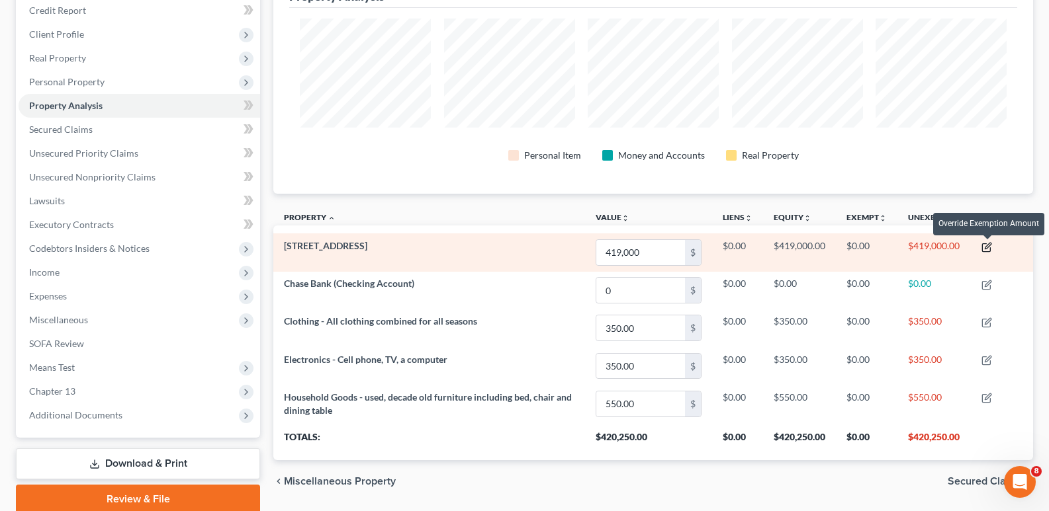
click at [987, 250] on icon "button" at bounding box center [986, 247] width 11 height 11
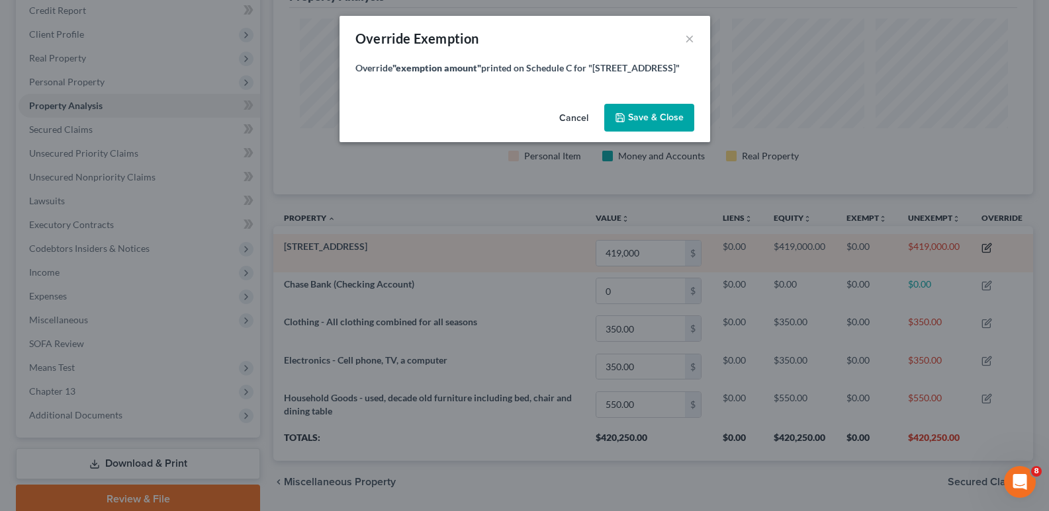
scroll to position [0, 0]
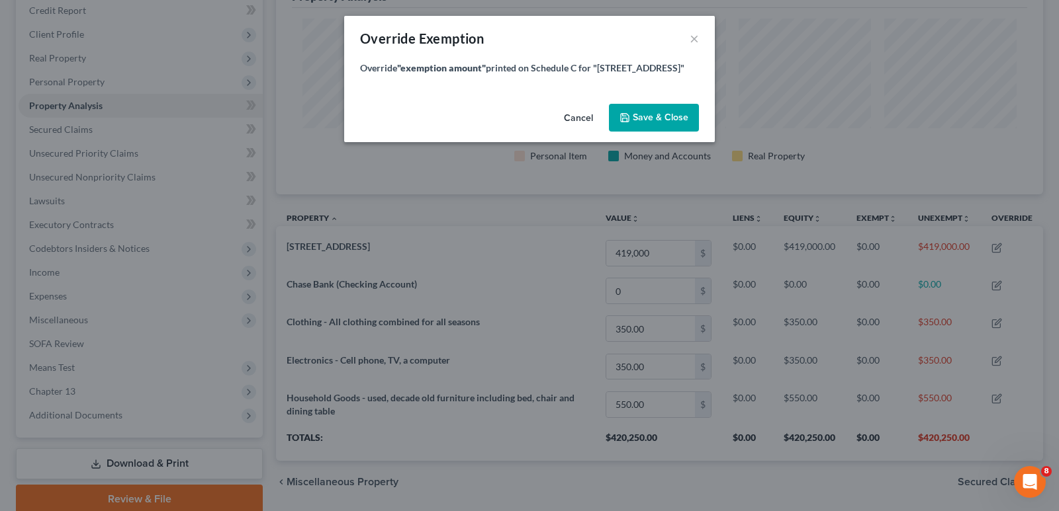
click at [670, 118] on span "Save & Close" at bounding box center [661, 117] width 56 height 11
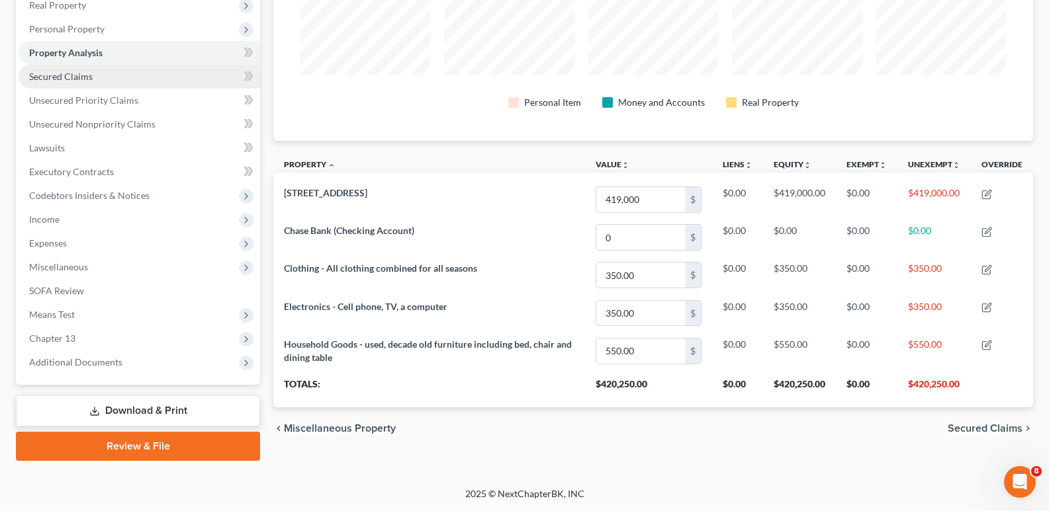
click at [97, 77] on link "Secured Claims" at bounding box center [139, 77] width 241 height 24
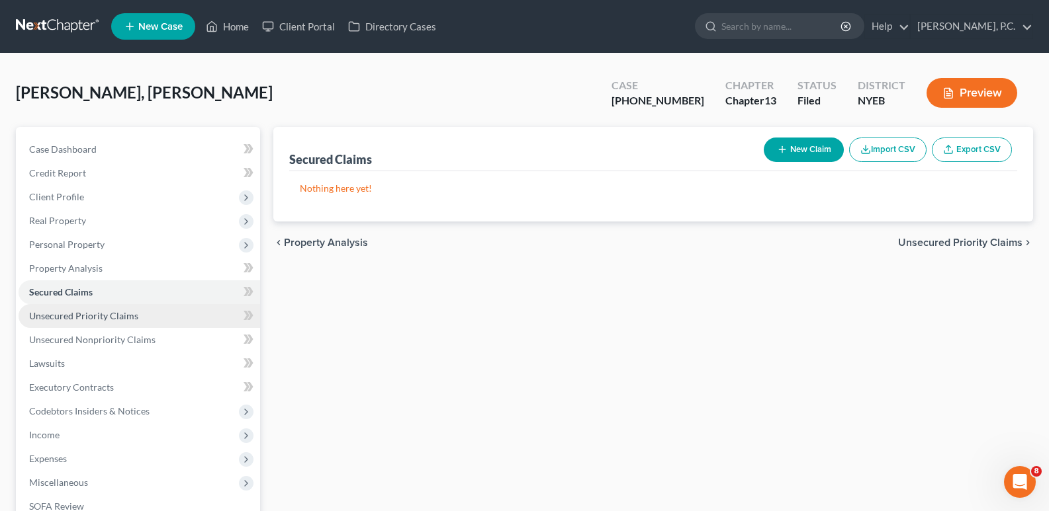
click at [55, 322] on link "Unsecured Priority Claims" at bounding box center [139, 316] width 241 height 24
click at [65, 288] on span "Secured Claims" at bounding box center [61, 291] width 64 height 11
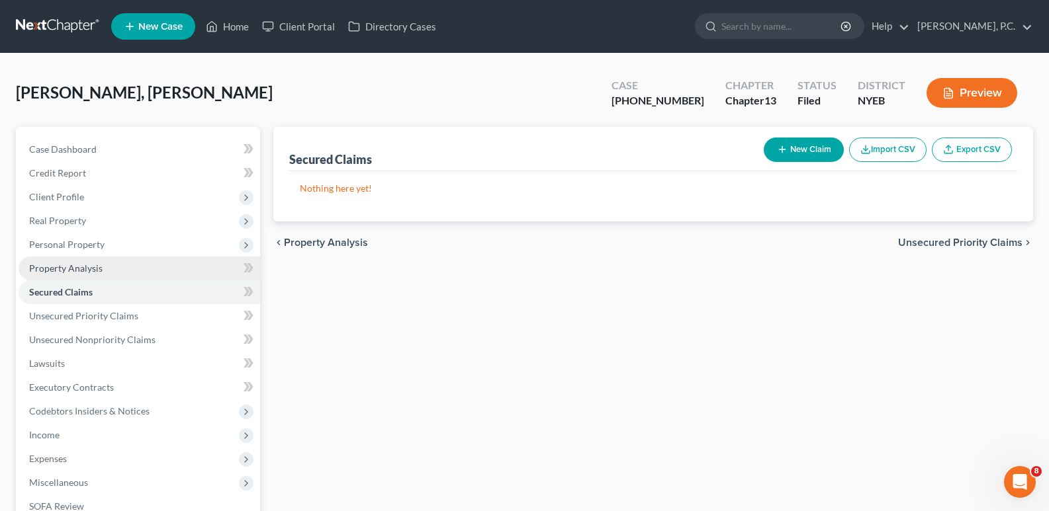
click at [65, 269] on span "Property Analysis" at bounding box center [65, 268] width 73 height 11
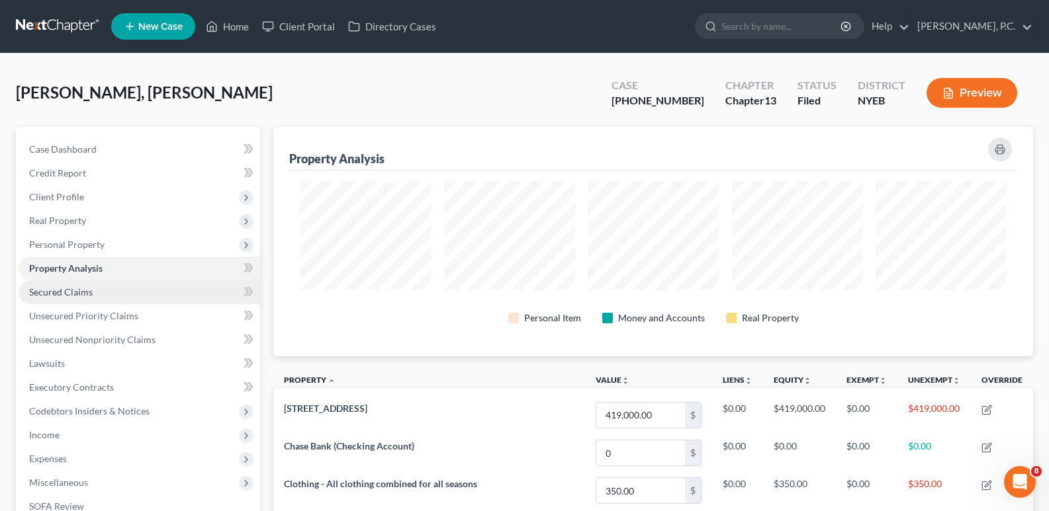
click at [74, 290] on span "Secured Claims" at bounding box center [61, 291] width 64 height 11
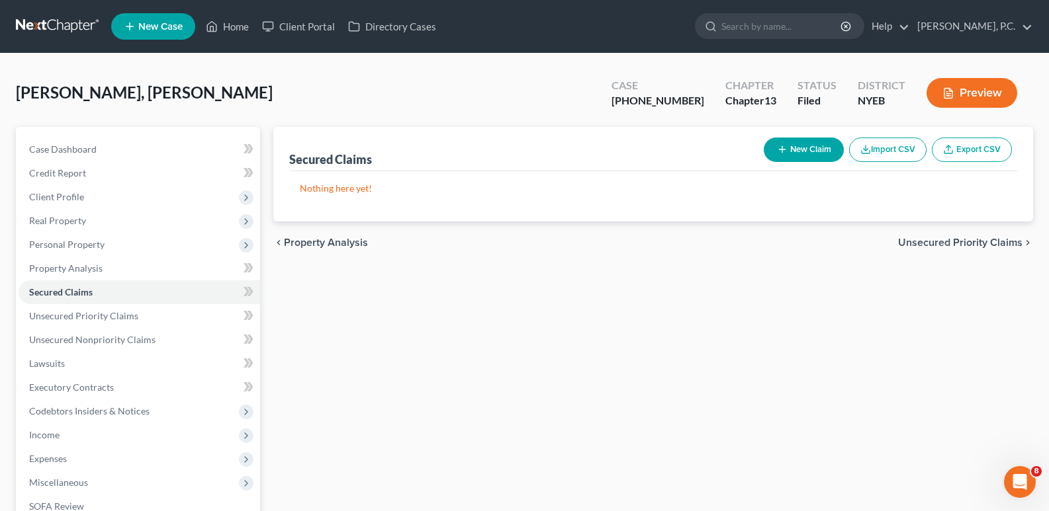
click at [783, 148] on icon "button" at bounding box center [782, 149] width 11 height 11
select select "0"
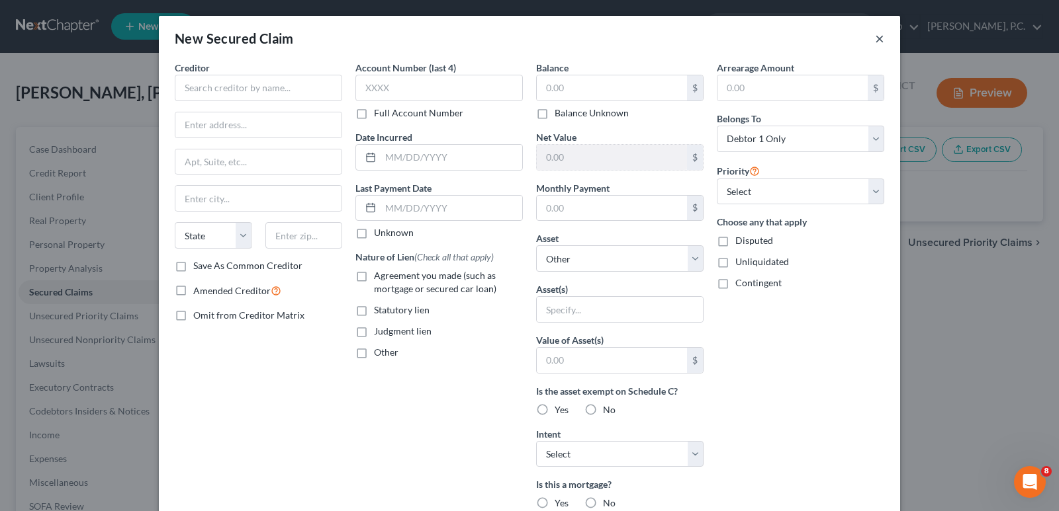
click at [875, 33] on button "×" at bounding box center [879, 38] width 9 height 16
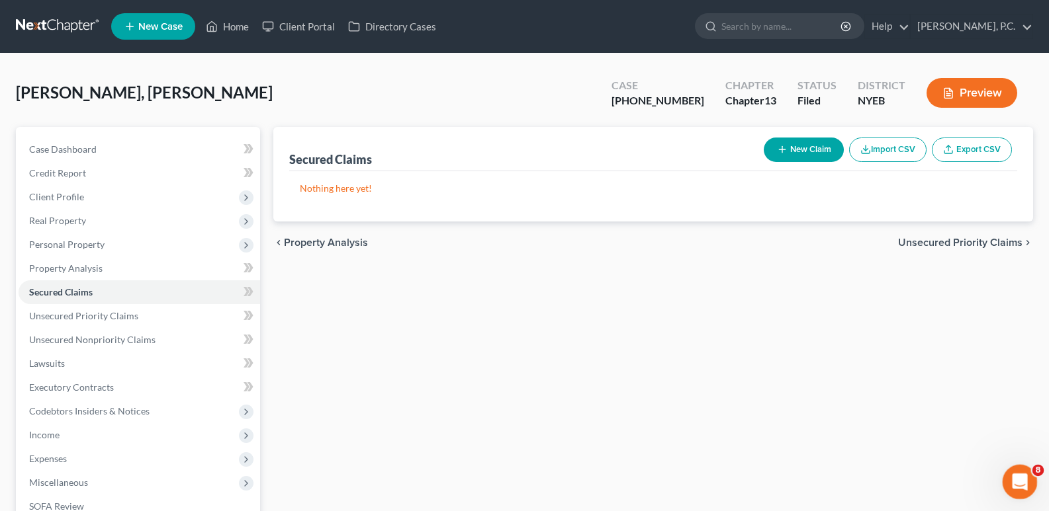
click at [1024, 477] on icon "Open Intercom Messenger" at bounding box center [1018, 481] width 22 height 22
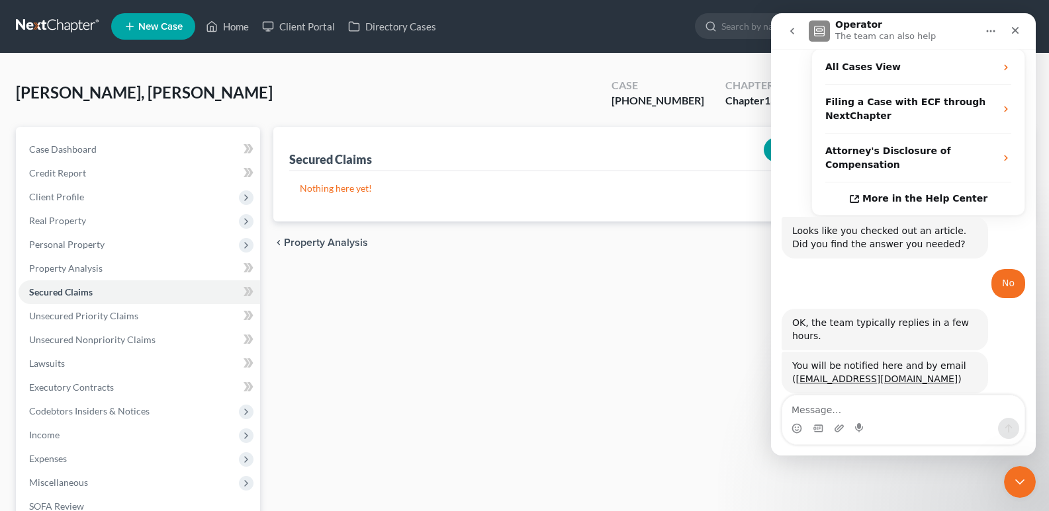
click at [460, 136] on div "Secured Claims New Claim Import CSV Export CSV" at bounding box center [653, 149] width 728 height 44
click at [1016, 38] on div "Close" at bounding box center [1015, 31] width 24 height 24
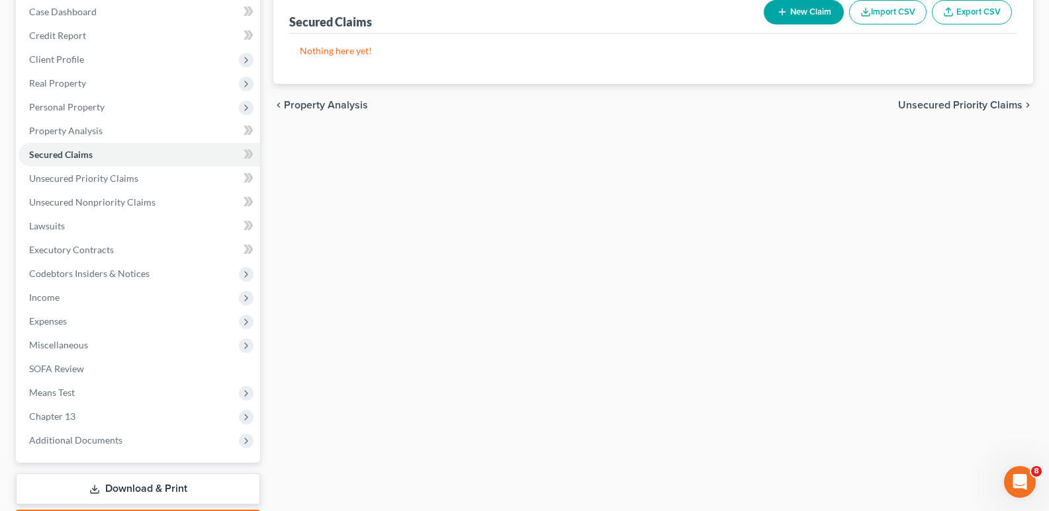
scroll to position [32, 0]
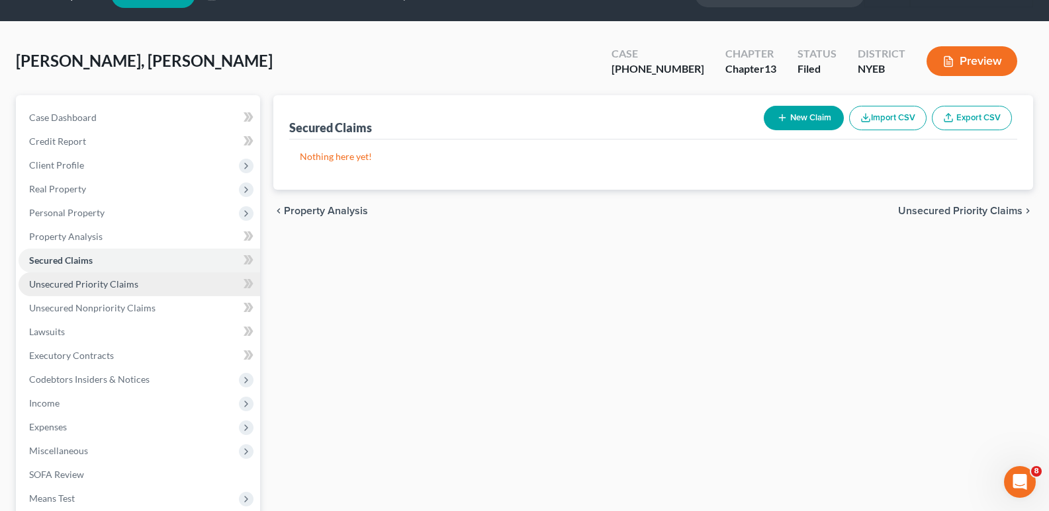
click at [157, 287] on link "Unsecured Priority Claims" at bounding box center [139, 285] width 241 height 24
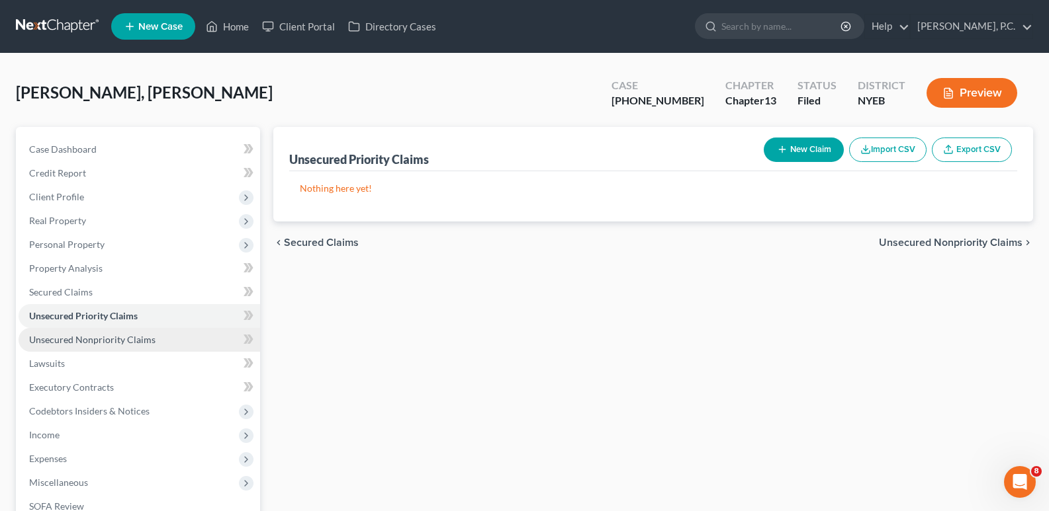
click at [128, 341] on span "Unsecured Nonpriority Claims" at bounding box center [92, 339] width 126 height 11
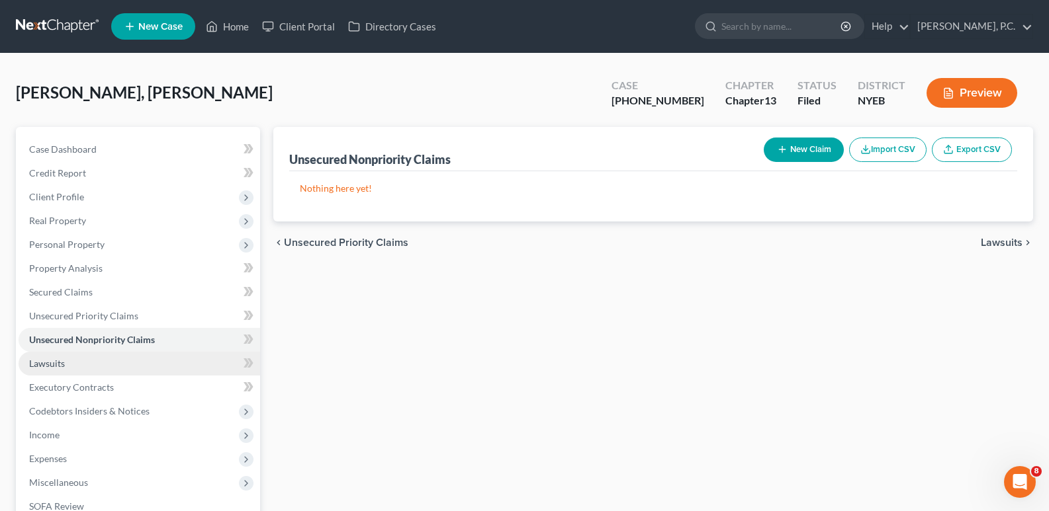
click at [103, 367] on link "Lawsuits" at bounding box center [139, 364] width 241 height 24
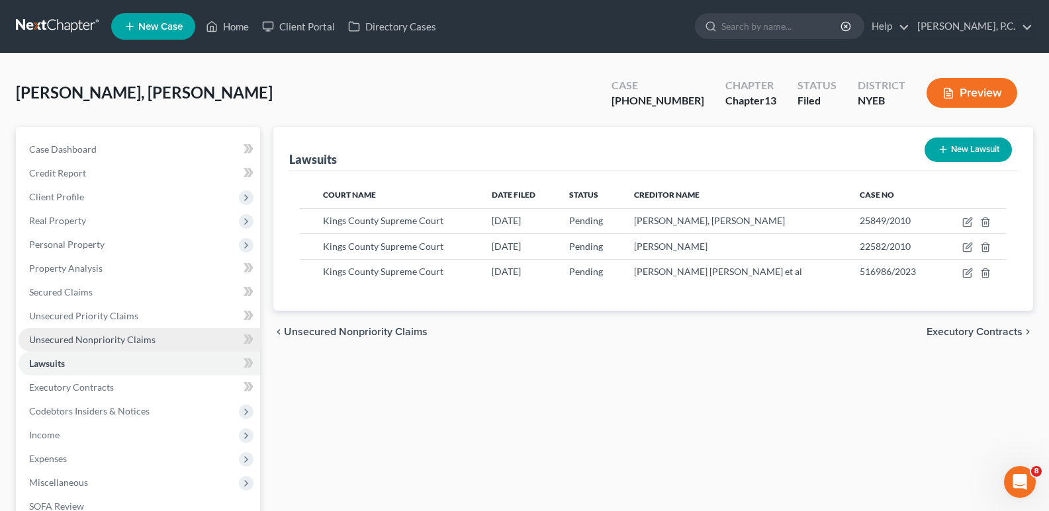
click at [105, 342] on span "Unsecured Nonpriority Claims" at bounding box center [92, 339] width 126 height 11
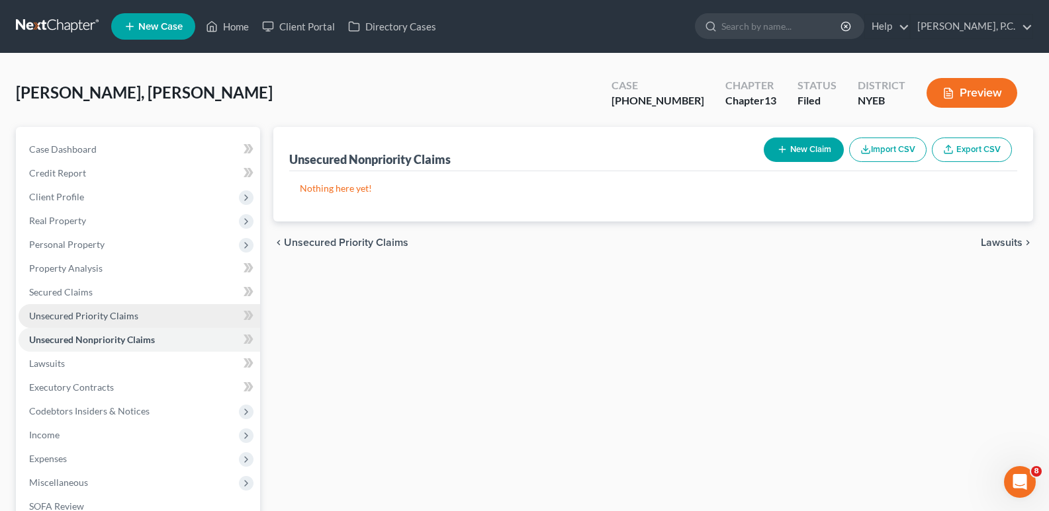
click at [110, 314] on span "Unsecured Priority Claims" at bounding box center [83, 315] width 109 height 11
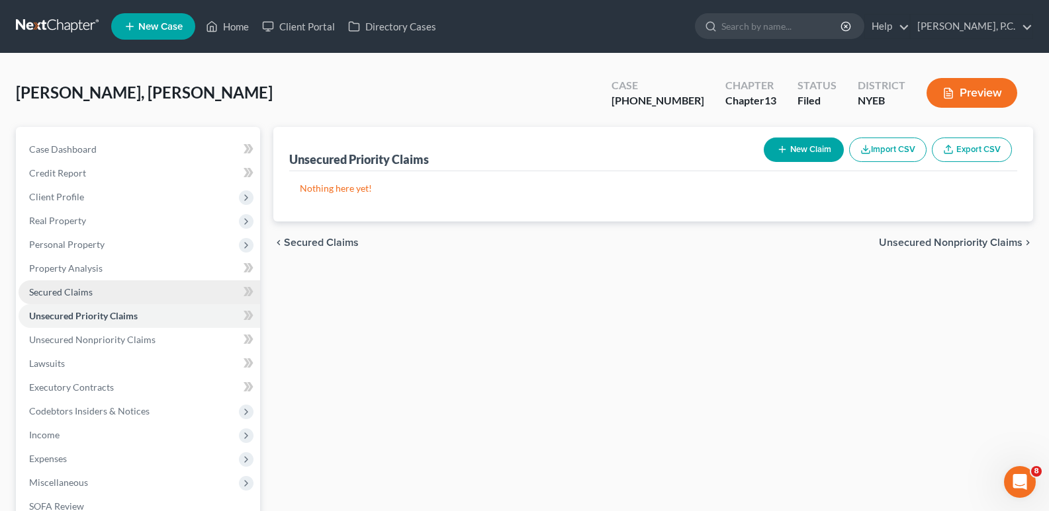
click at [103, 294] on link "Secured Claims" at bounding box center [139, 293] width 241 height 24
